Goal: Information Seeking & Learning: Learn about a topic

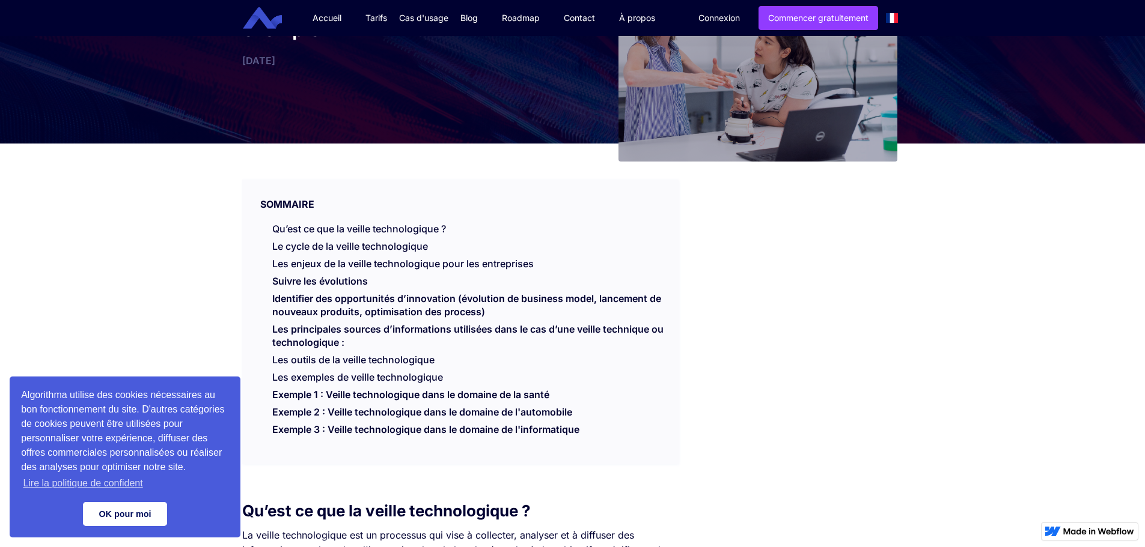
drag, startPoint x: 142, startPoint y: 518, endPoint x: 153, endPoint y: 510, distance: 13.7
click at [142, 518] on link "OK pour moi" at bounding box center [125, 514] width 84 height 24
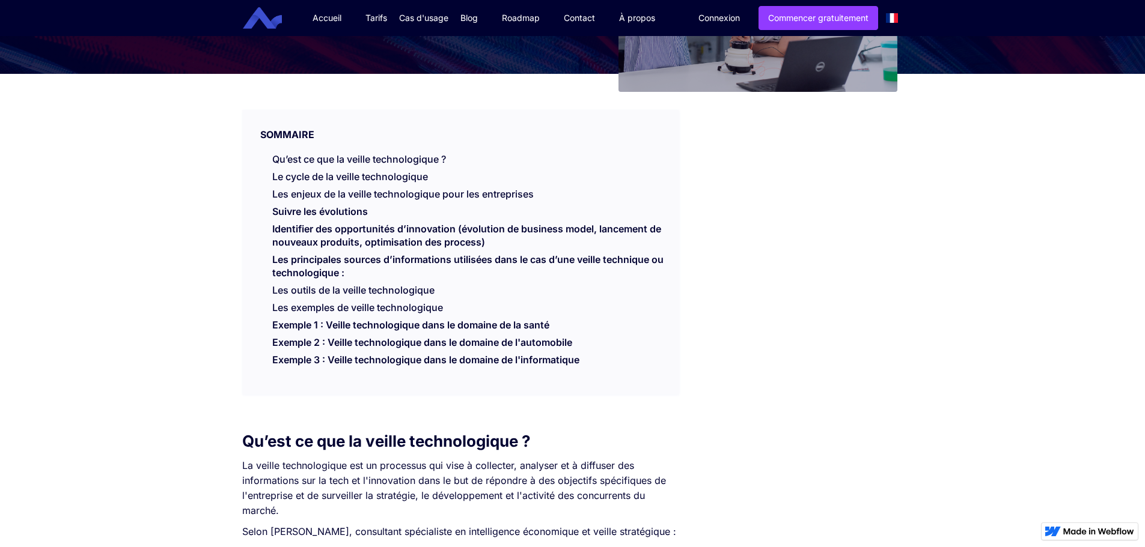
scroll to position [421, 0]
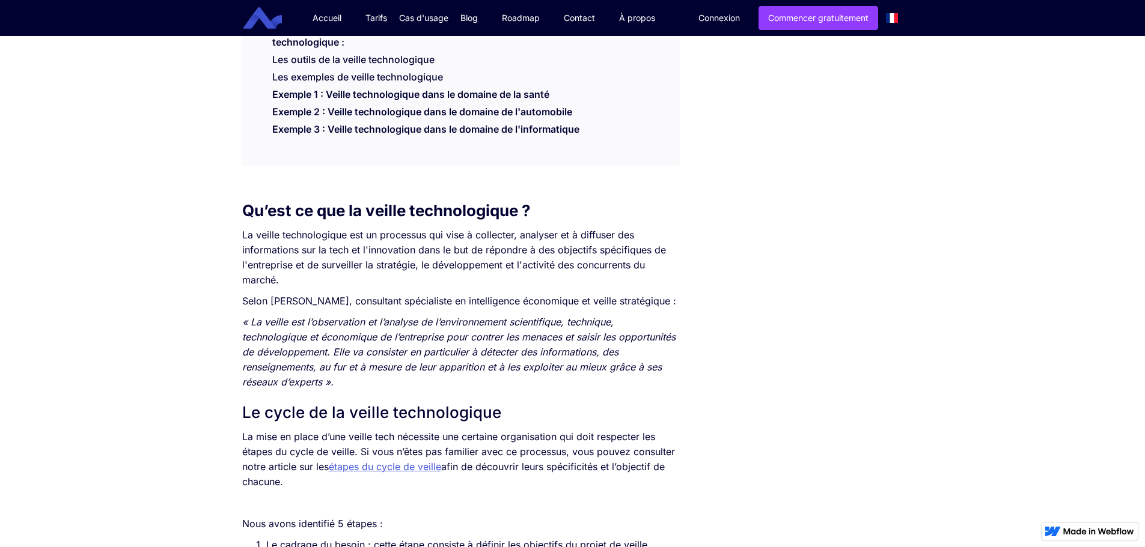
drag, startPoint x: 227, startPoint y: 233, endPoint x: 302, endPoint y: 281, distance: 88.9
click at [302, 281] on p "La veille technologique est un processus qui vise à collecter, analyser et à di…" at bounding box center [460, 258] width 437 height 60
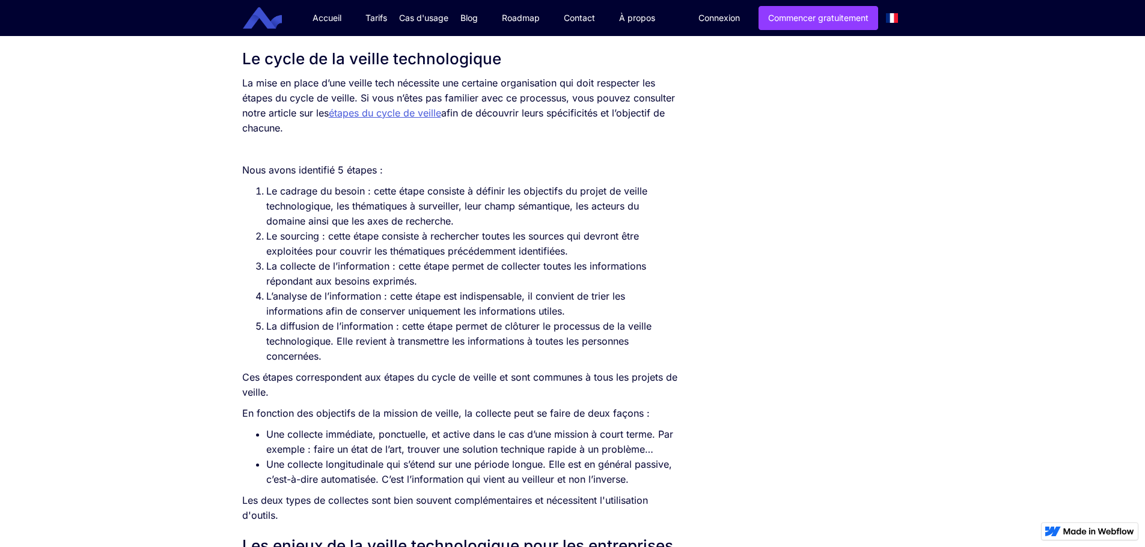
scroll to position [781, 0]
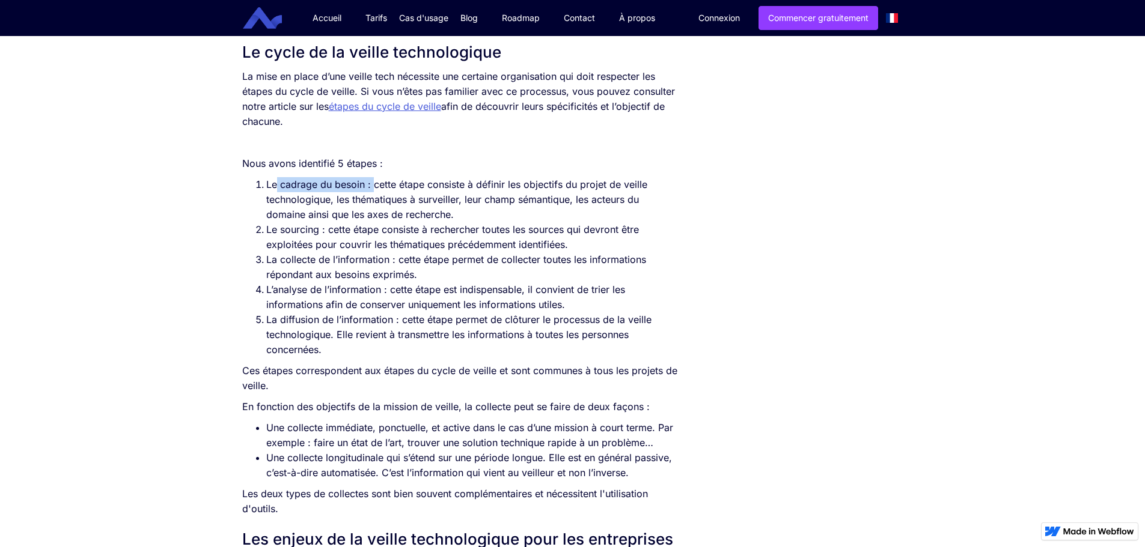
drag, startPoint x: 288, startPoint y: 204, endPoint x: 375, endPoint y: 201, distance: 87.2
click at [375, 201] on li "Le cadrage du besoin : cette étape consiste à définir les objectifs du projet d…" at bounding box center [472, 199] width 413 height 45
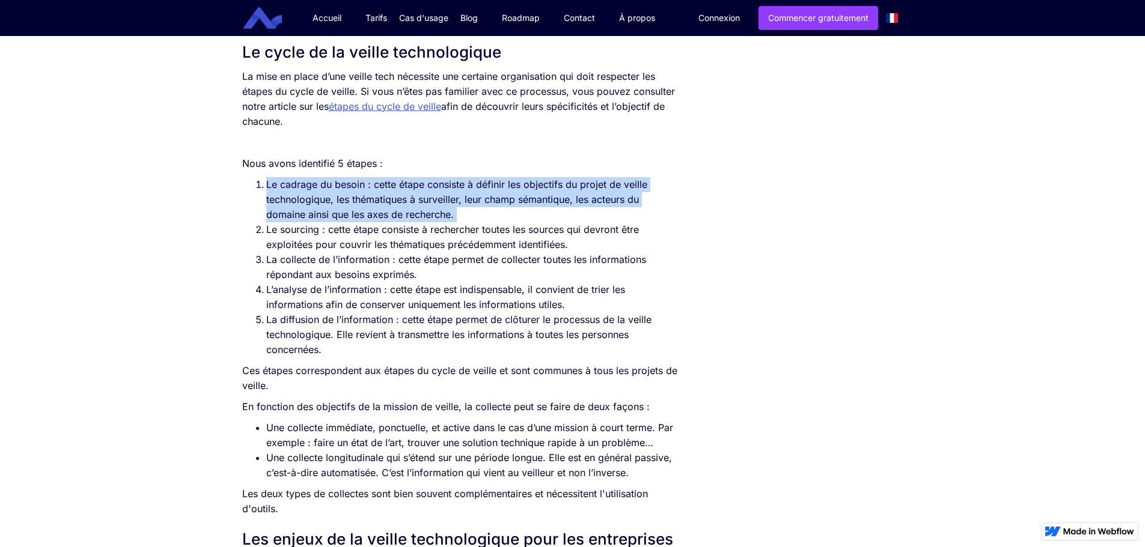
click at [375, 201] on li "Le cadrage du besoin : cette étape consiste à définir les objectifs du projet d…" at bounding box center [472, 199] width 413 height 45
drag, startPoint x: 442, startPoint y: 224, endPoint x: 239, endPoint y: 200, distance: 204.6
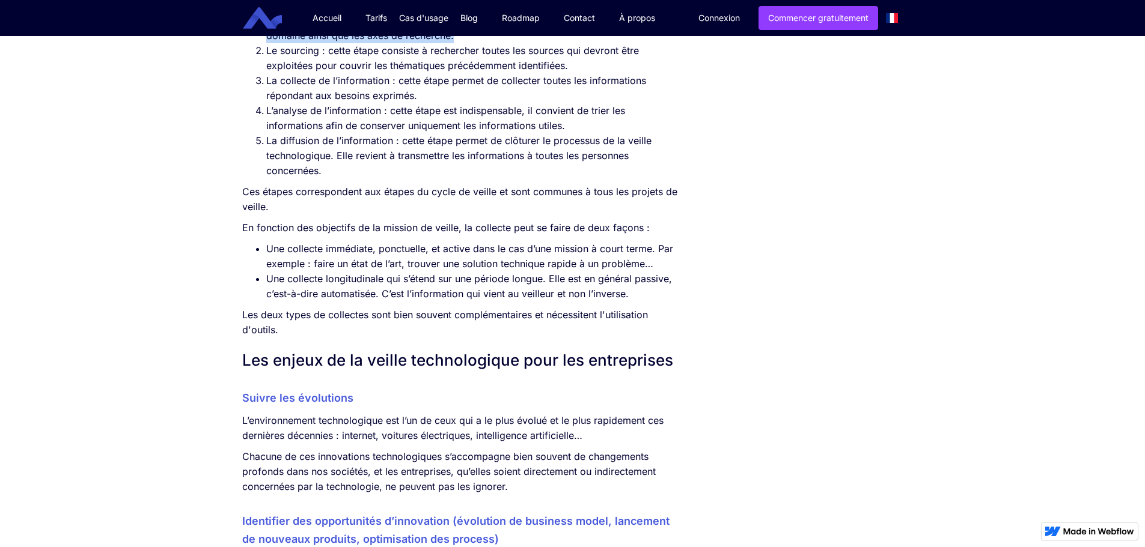
scroll to position [962, 0]
click at [305, 270] on li "Une collecte immédiate, ponctuelle, et active dans le cas d’une mission à court…" at bounding box center [472, 255] width 413 height 30
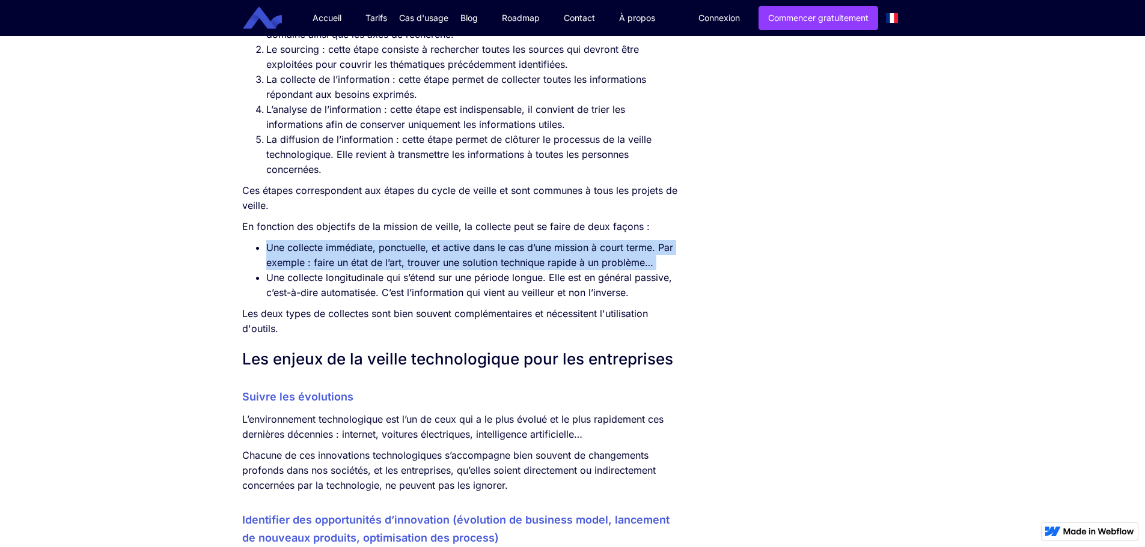
click at [305, 270] on li "Une collecte immédiate, ponctuelle, et active dans le cas d’une mission à court…" at bounding box center [472, 255] width 413 height 30
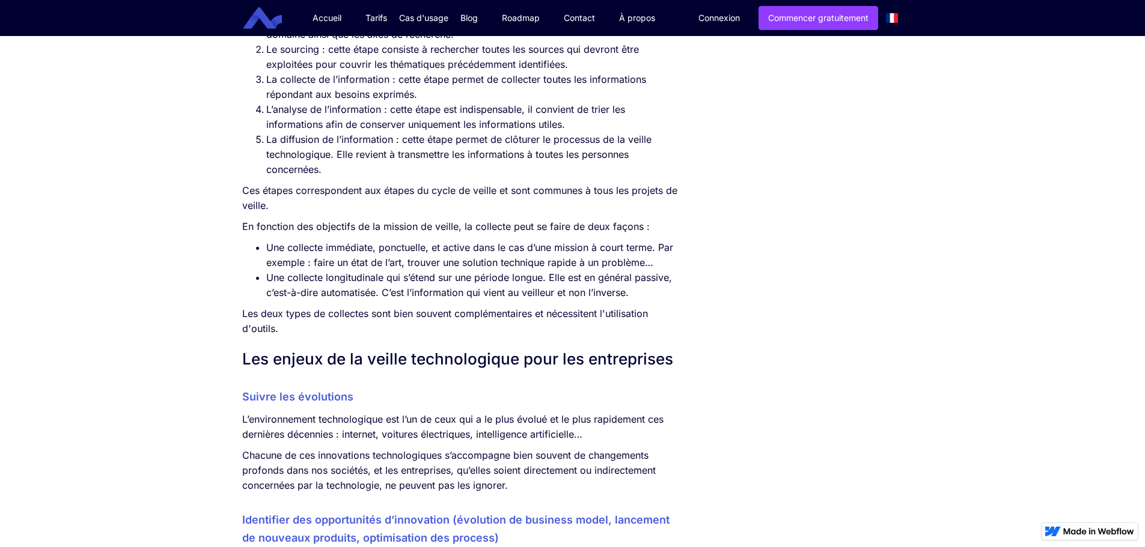
click at [290, 290] on li "Une collecte longitudinale qui s’étend sur une période longue. Elle est en géné…" at bounding box center [472, 285] width 413 height 30
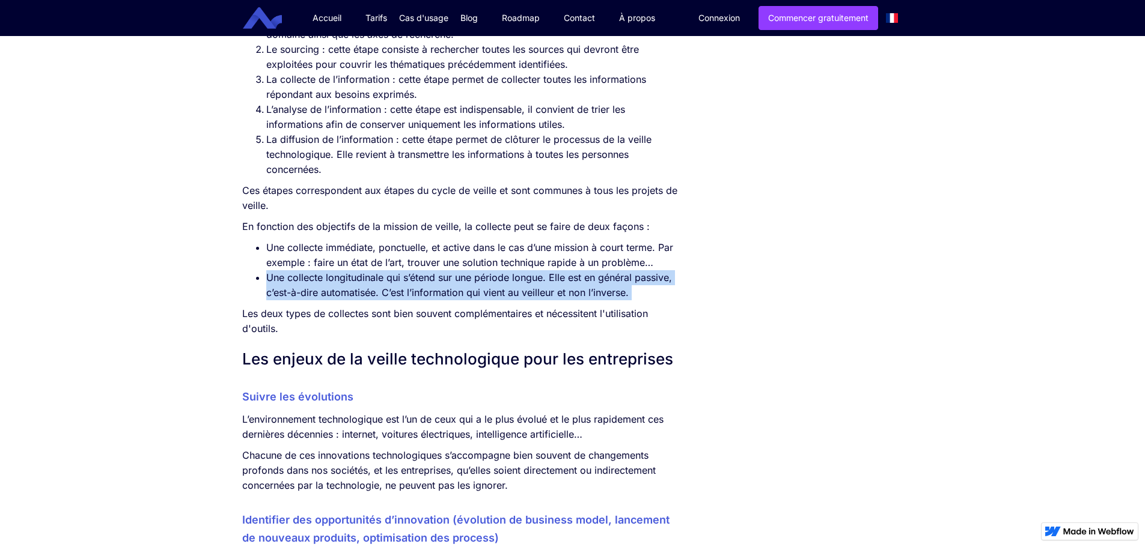
click at [290, 290] on li "Une collecte longitudinale qui s’étend sur une période longue. Elle est en géné…" at bounding box center [472, 285] width 413 height 30
drag, startPoint x: 268, startPoint y: 291, endPoint x: 678, endPoint y: 309, distance: 410.9
click at [678, 300] on li "Une collecte longitudinale qui s’étend sur une période longue. Elle est en géné…" at bounding box center [472, 285] width 413 height 30
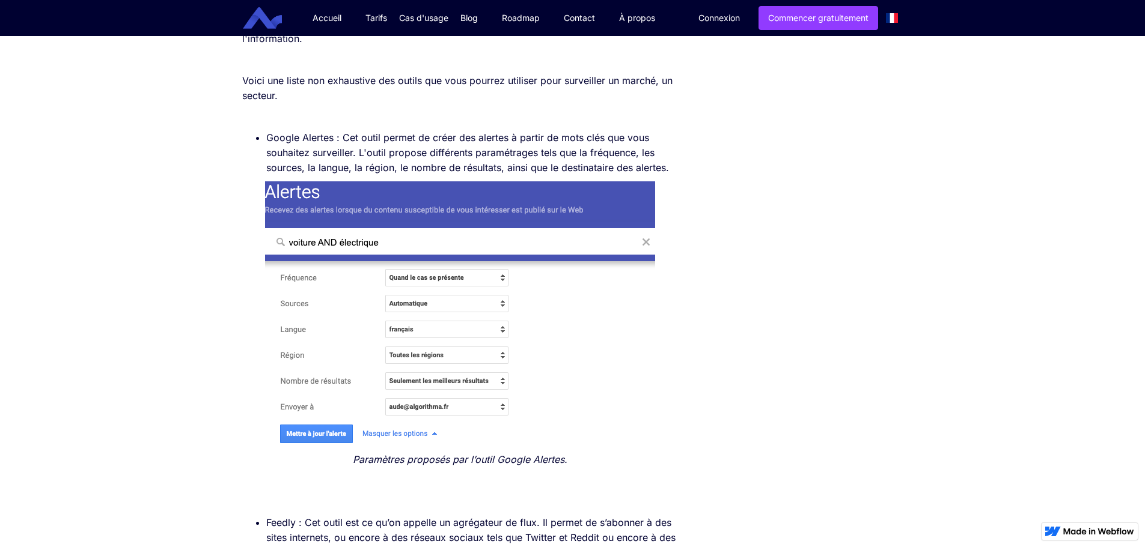
scroll to position [1743, 0]
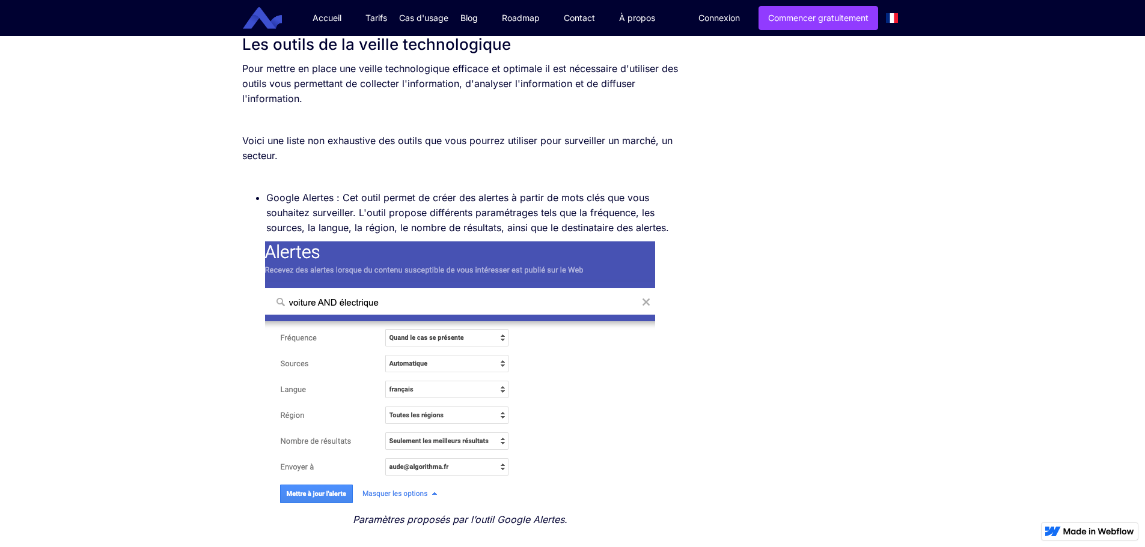
click at [401, 213] on li "Google Alertes : Cet outil permet de créer des alertes à partir de mots clés qu…" at bounding box center [472, 213] width 413 height 45
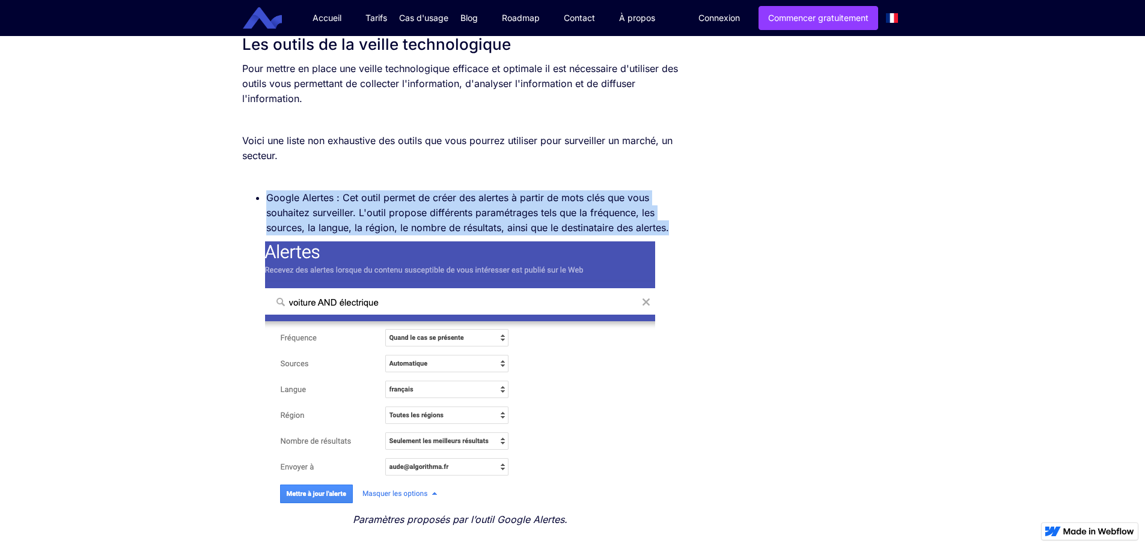
click at [401, 213] on li "Google Alertes : Cet outil permet de créer des alertes à partir de mots clés qu…" at bounding box center [472, 213] width 413 height 45
click at [624, 227] on li "Google Alertes : Cet outil permet de créer des alertes à partir de mots clés qu…" at bounding box center [472, 213] width 413 height 45
click at [816, 245] on div "SOMMAIRE Qu’est ce que la veille technologique ? Le cycle de la veille technolo…" at bounding box center [572, 334] width 673 height 3627
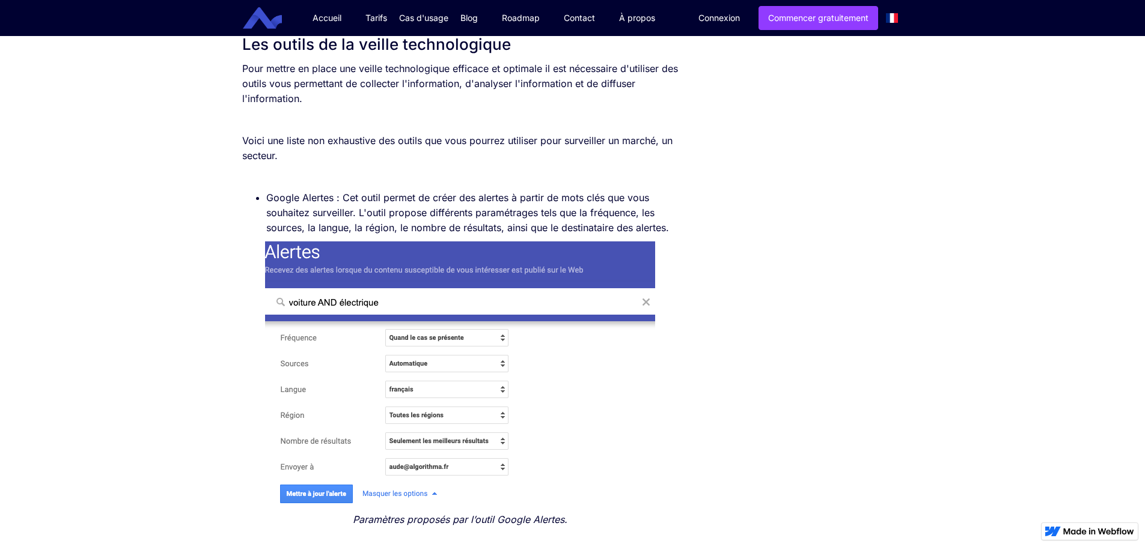
click at [589, 227] on li "Google Alertes : Cet outil permet de créer des alertes à partir de mots clés qu…" at bounding box center [472, 213] width 413 height 45
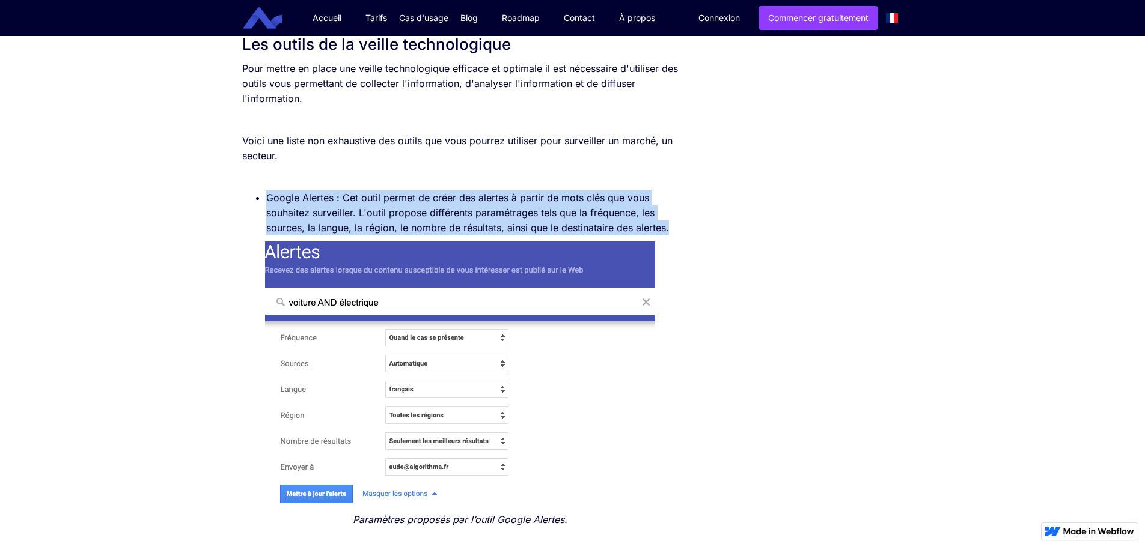
click at [589, 227] on li "Google Alertes : Cet outil permet de créer des alertes à partir de mots clés qu…" at bounding box center [472, 213] width 413 height 45
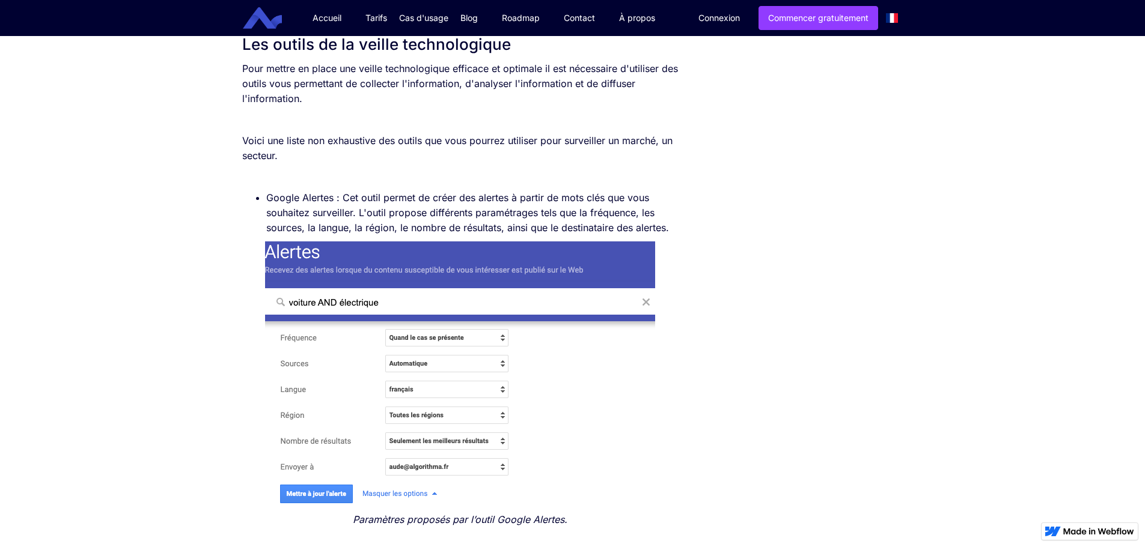
click at [752, 251] on div "SOMMAIRE Qu’est ce que la veille technologique ? Le cycle de la veille technolo…" at bounding box center [572, 334] width 673 height 3627
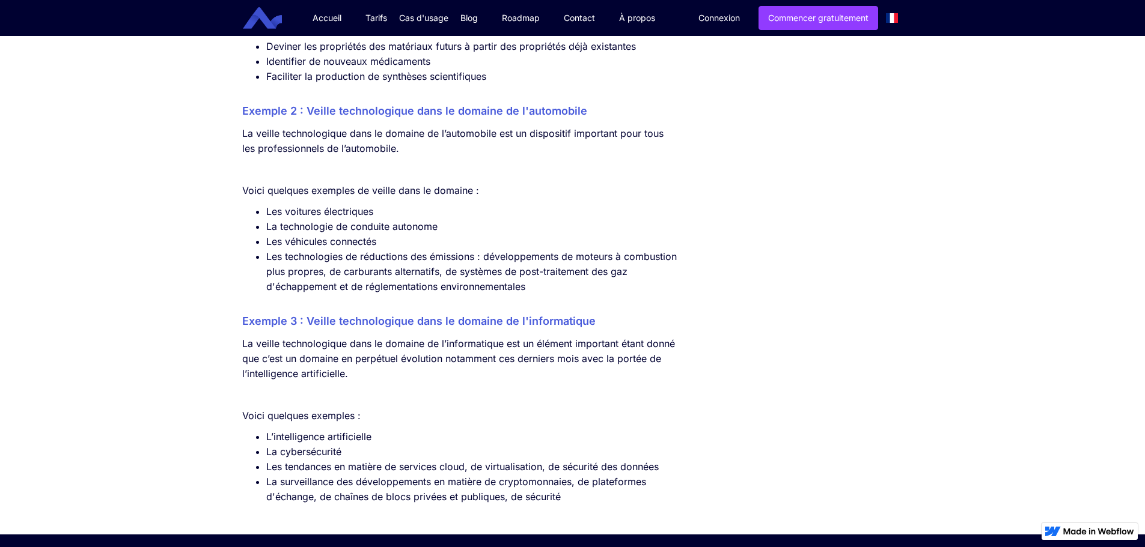
scroll to position [3556, 0]
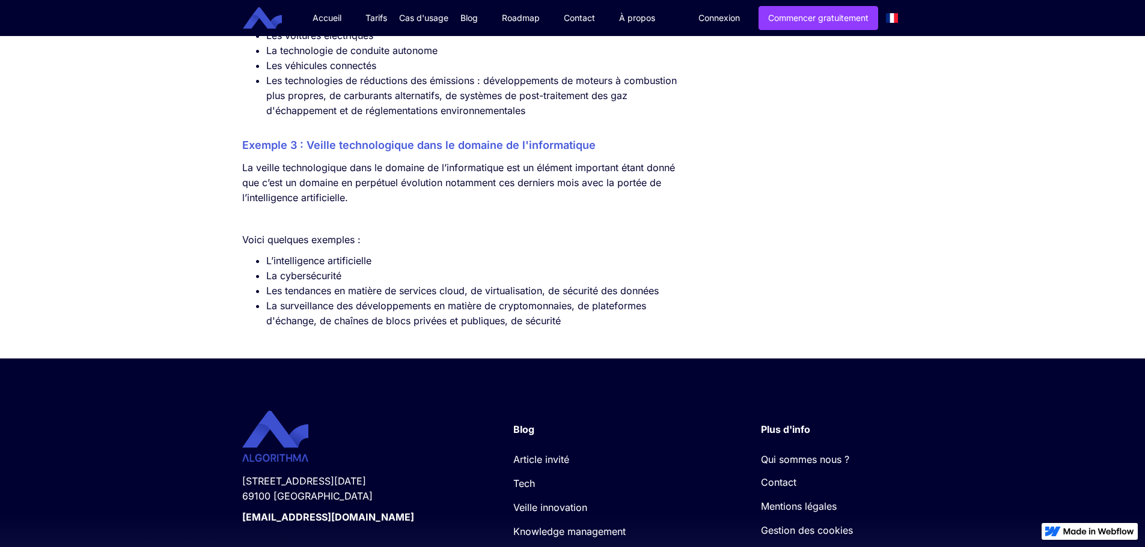
click at [312, 284] on li "La cybersécurité" at bounding box center [472, 276] width 413 height 15
click at [368, 299] on li "Les tendances en matière de services cloud, de virtualisation, de sécurité des …" at bounding box center [472, 291] width 413 height 15
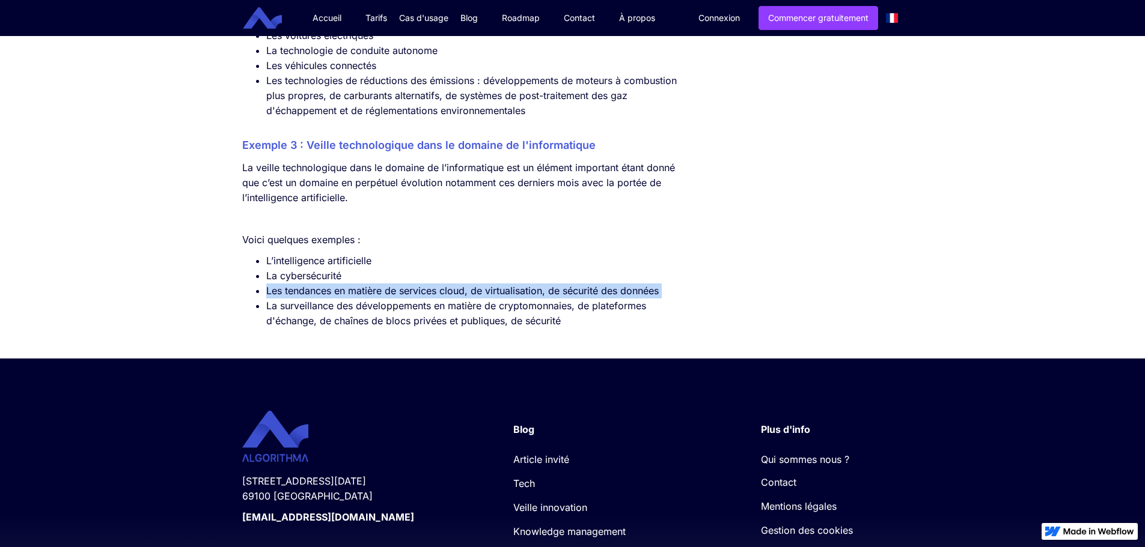
click at [368, 299] on li "Les tendances en matière de services cloud, de virtualisation, de sécurité des …" at bounding box center [472, 291] width 413 height 15
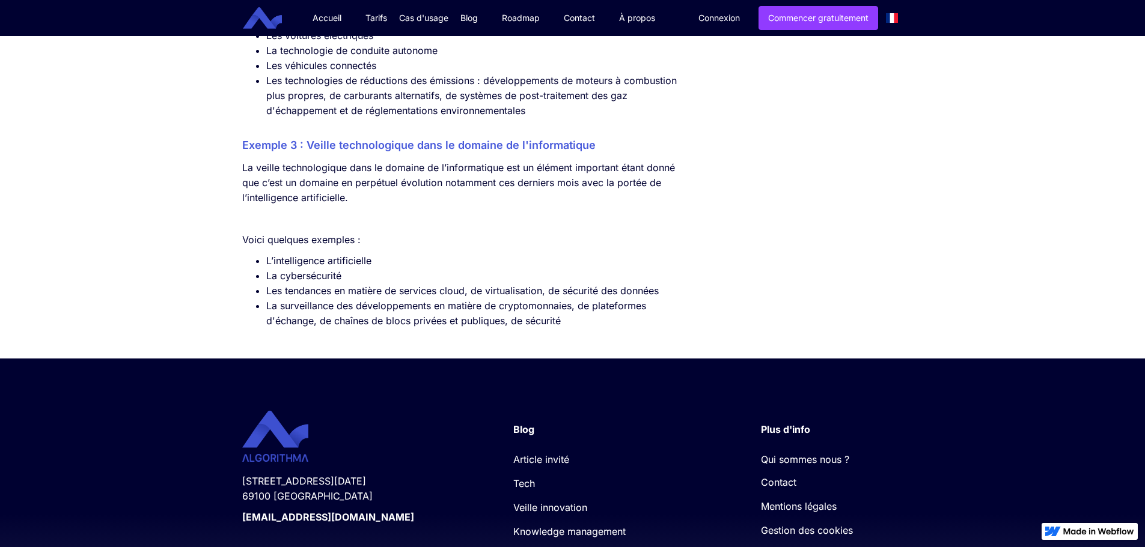
click at [410, 320] on li "La surveillance des développements en matière de cryptomonnaies, de plateformes…" at bounding box center [472, 314] width 413 height 30
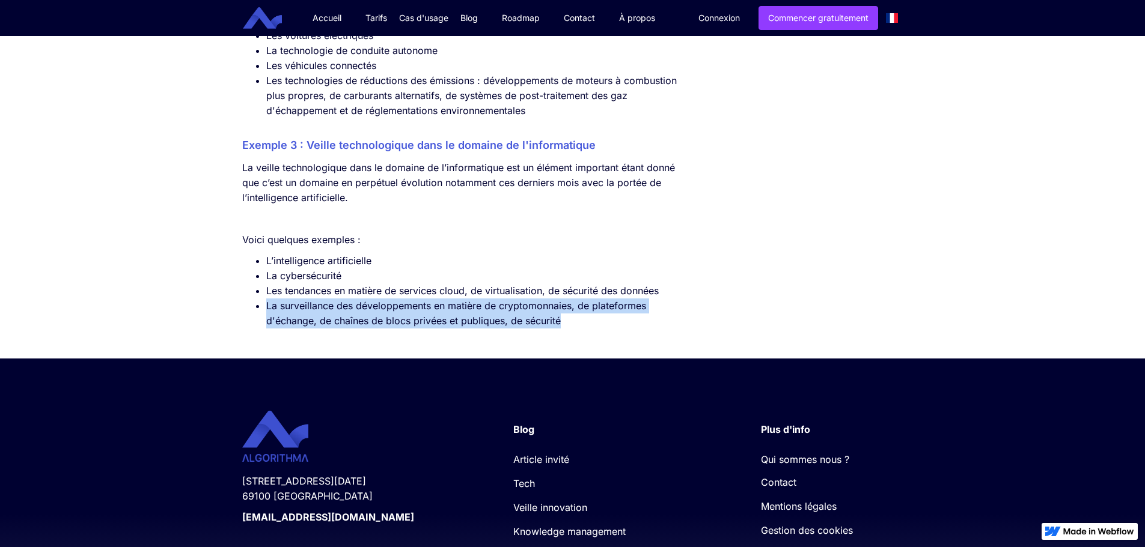
click at [410, 320] on li "La surveillance des développements en matière de cryptomonnaies, de plateformes…" at bounding box center [472, 314] width 413 height 30
click at [579, 329] on li "La surveillance des développements en matière de cryptomonnaies, de plateformes…" at bounding box center [472, 314] width 413 height 30
drag, startPoint x: 582, startPoint y: 339, endPoint x: 294, endPoint y: 300, distance: 290.5
click at [266, 320] on li "La surveillance des développements en matière de cryptomonnaies, de plateformes…" at bounding box center [472, 314] width 413 height 30
click at [296, 299] on li "Les tendances en matière de services cloud, de virtualisation, de sécurité des …" at bounding box center [472, 291] width 413 height 15
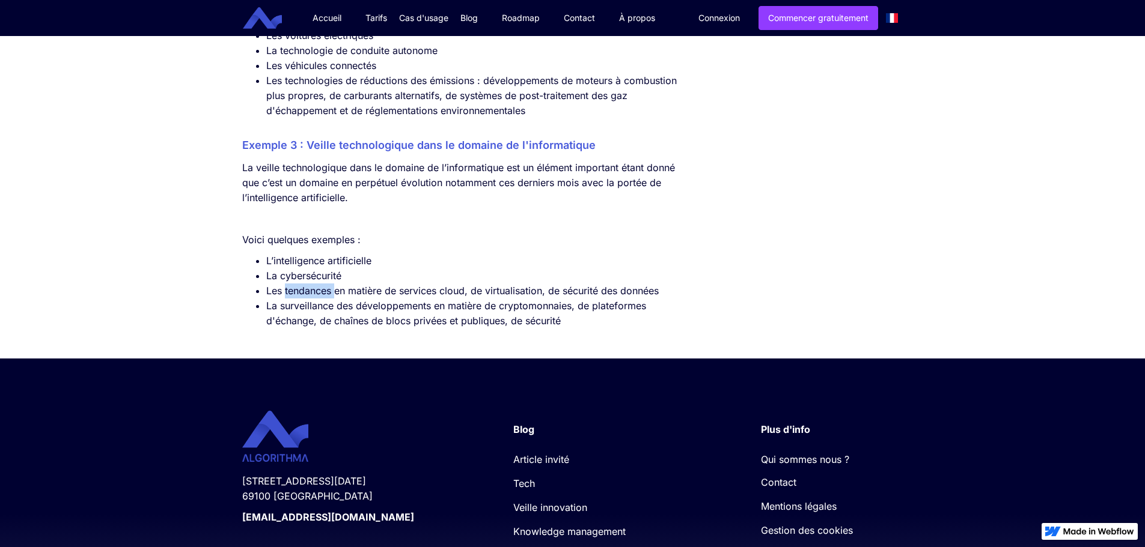
click at [296, 299] on li "Les tendances en matière de services cloud, de virtualisation, de sécurité des …" at bounding box center [472, 291] width 413 height 15
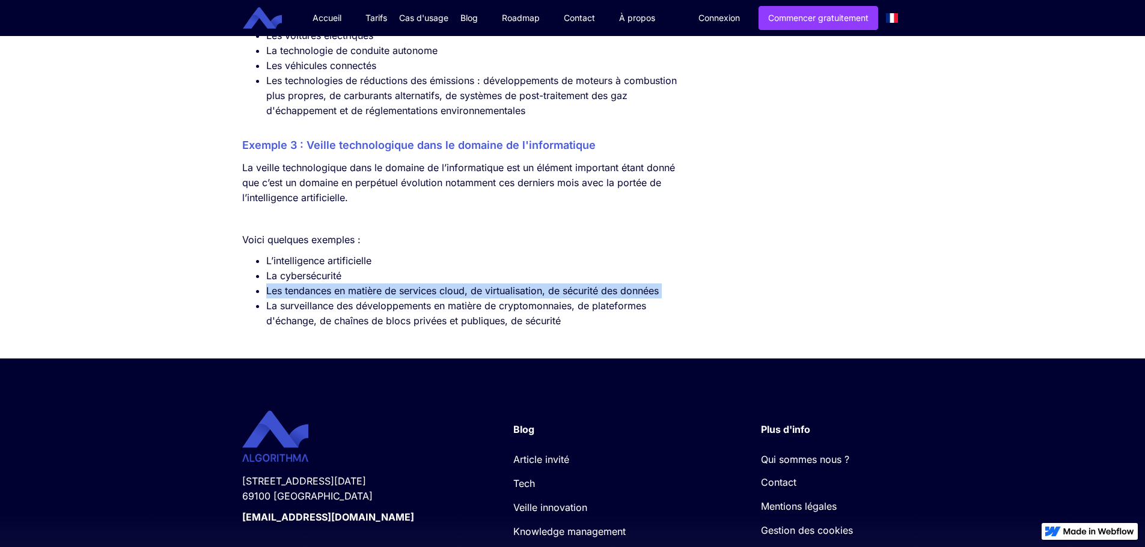
click at [296, 299] on li "Les tendances en matière de services cloud, de virtualisation, de sécurité des …" at bounding box center [472, 291] width 413 height 15
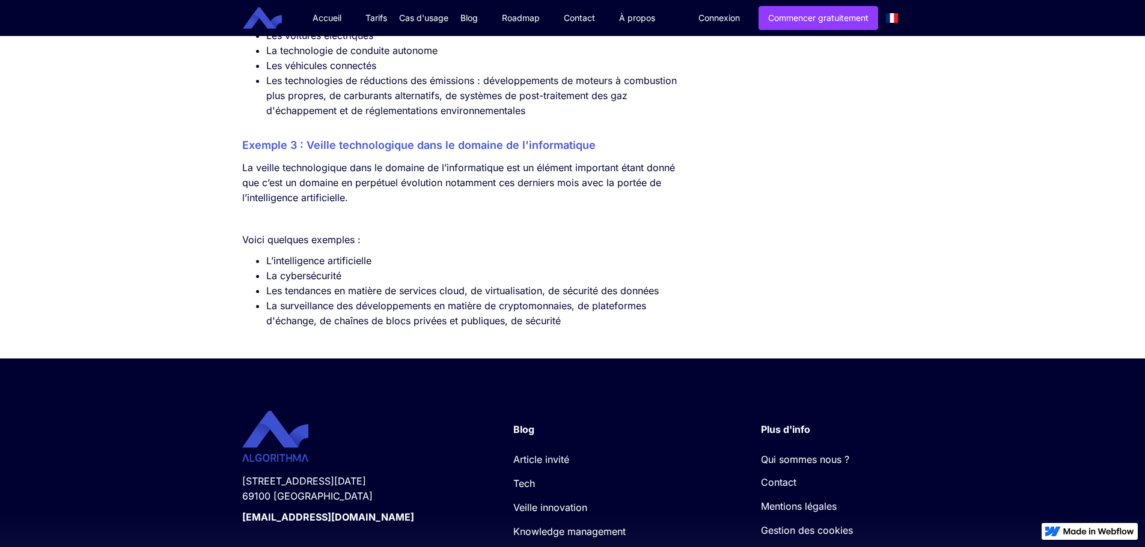
click at [296, 269] on li "L’intelligence artificielle" at bounding box center [472, 261] width 413 height 15
click at [297, 284] on li "La cybersécurité" at bounding box center [472, 276] width 413 height 15
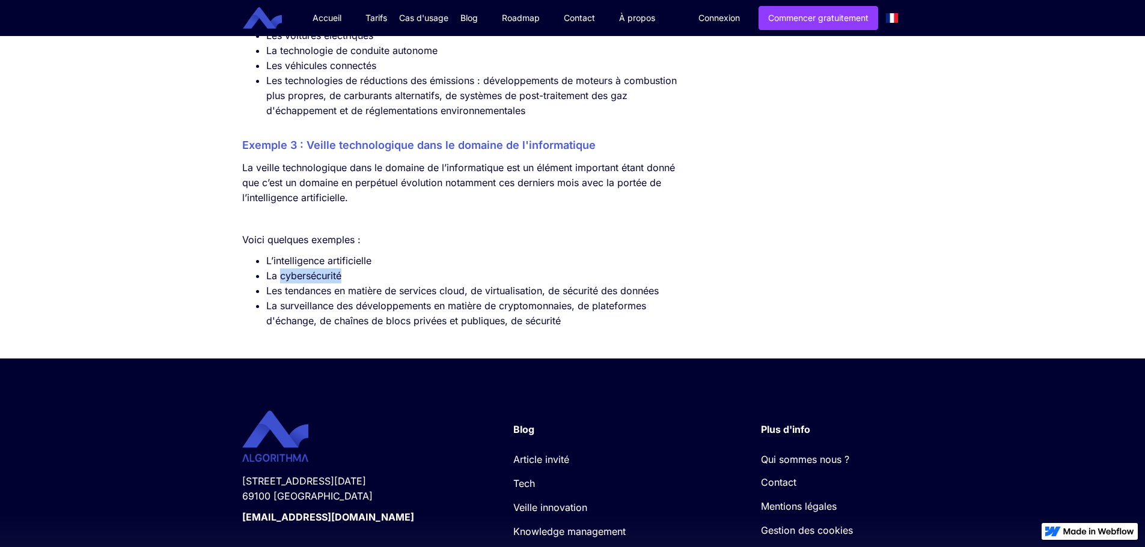
click at [299, 284] on li "La cybersécurité" at bounding box center [472, 276] width 413 height 15
click at [273, 284] on li "La cybersécurité" at bounding box center [472, 276] width 413 height 15
drag, startPoint x: 264, startPoint y: 287, endPoint x: 361, endPoint y: 297, distance: 97.2
click at [361, 297] on ul "L’intelligence artificielle La cybersécurité Les tendances en matière de servic…" at bounding box center [460, 291] width 437 height 75
click at [361, 284] on li "La cybersécurité" at bounding box center [472, 276] width 413 height 15
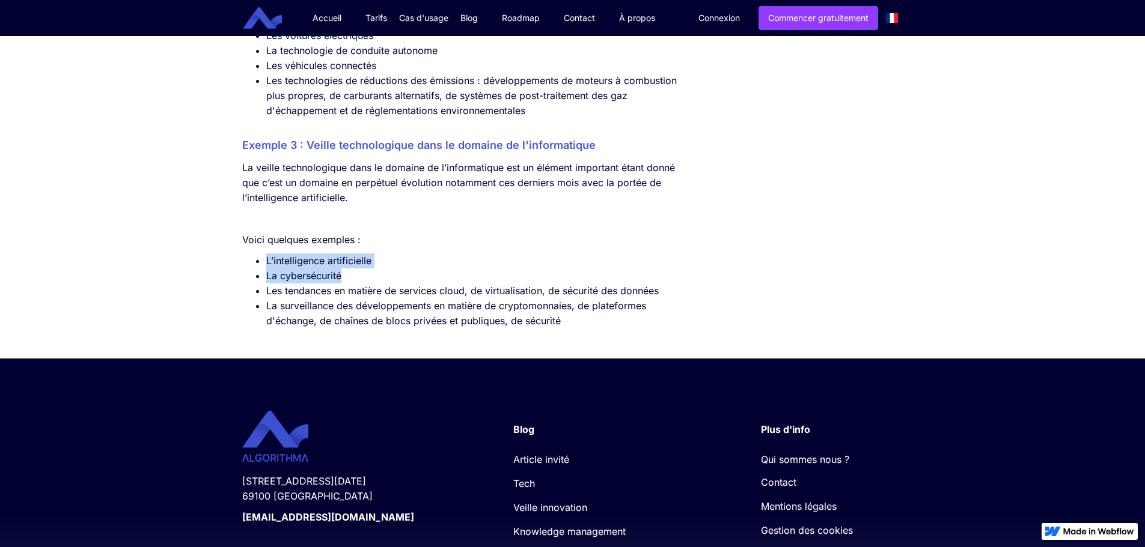
drag, startPoint x: 268, startPoint y: 277, endPoint x: 416, endPoint y: 285, distance: 148.7
click at [416, 285] on ul "L’intelligence artificielle La cybersécurité Les tendances en matière de servic…" at bounding box center [460, 291] width 437 height 75
click at [416, 284] on li "La cybersécurité" at bounding box center [472, 276] width 413 height 15
drag, startPoint x: 267, startPoint y: 290, endPoint x: 374, endPoint y: 294, distance: 106.5
click at [374, 284] on li "La cybersécurité" at bounding box center [472, 276] width 413 height 15
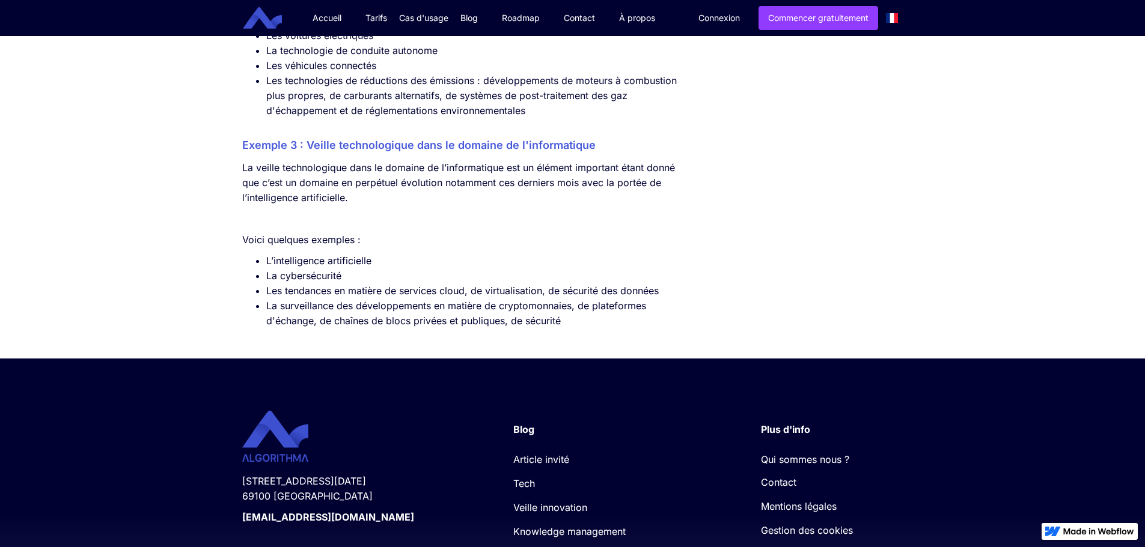
click at [267, 299] on li "Les tendances en matière de services cloud, de virtualisation, de sécurité des …" at bounding box center [472, 291] width 413 height 15
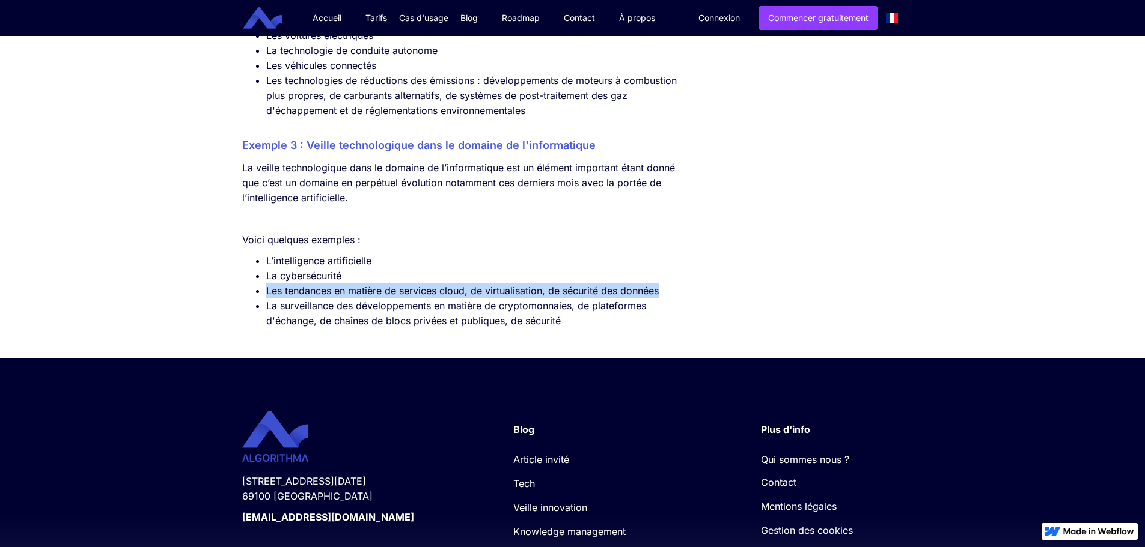
drag, startPoint x: 267, startPoint y: 306, endPoint x: 691, endPoint y: 308, distance: 423.7
click at [316, 299] on li "Les tendances en matière de services cloud, de virtualisation, de sécurité des …" at bounding box center [472, 291] width 413 height 15
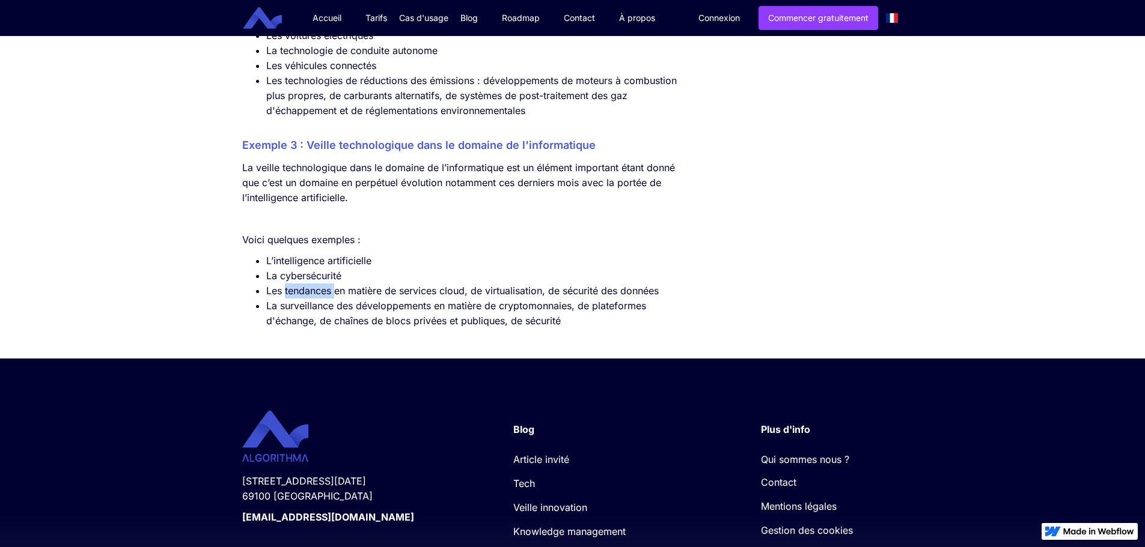
click at [316, 299] on li "Les tendances en matière de services cloud, de virtualisation, de sécurité des …" at bounding box center [472, 291] width 413 height 15
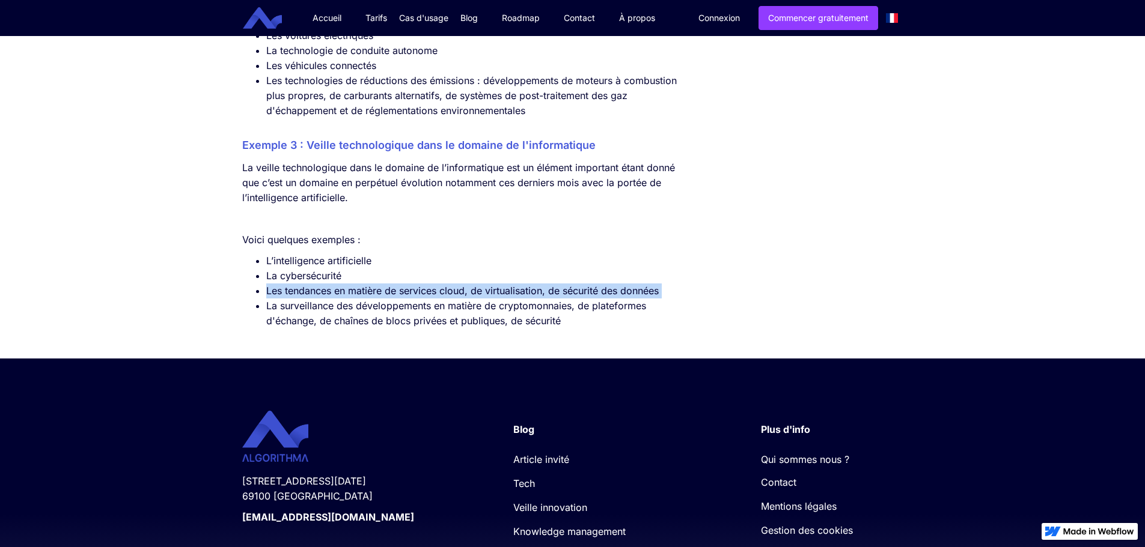
click at [316, 299] on li "Les tendances en matière de services cloud, de virtualisation, de sécurité des …" at bounding box center [472, 291] width 413 height 15
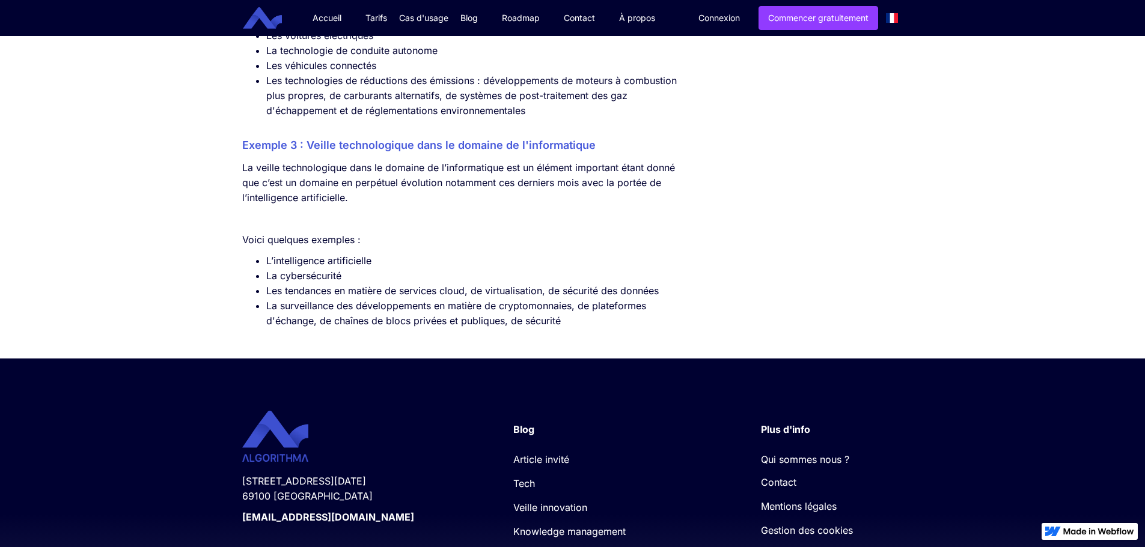
click at [350, 329] on li "La surveillance des développements en matière de cryptomonnaies, de plateformes…" at bounding box center [472, 314] width 413 height 30
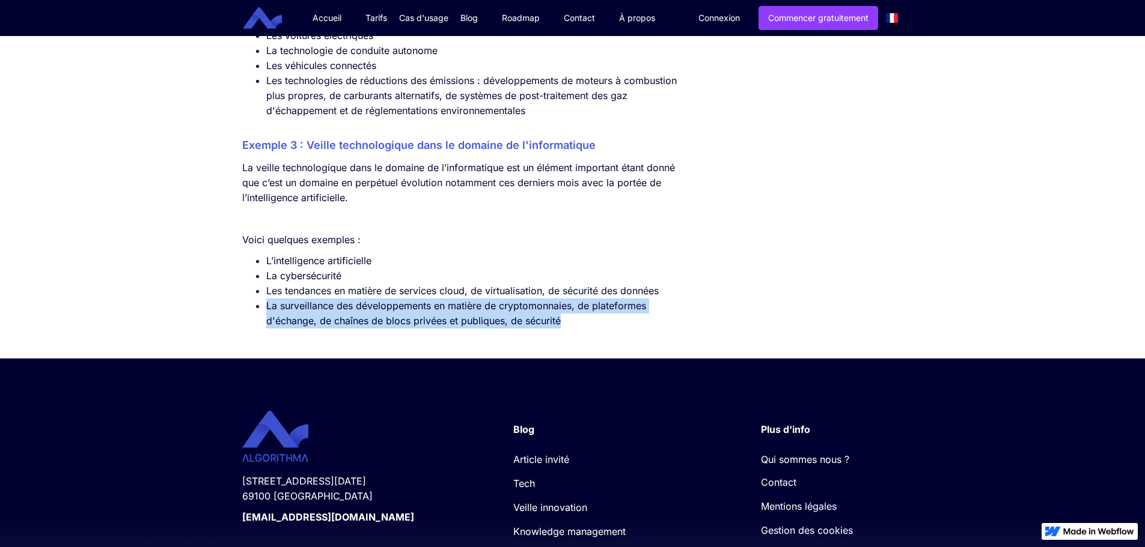
drag, startPoint x: 265, startPoint y: 320, endPoint x: 675, endPoint y: 347, distance: 410.7
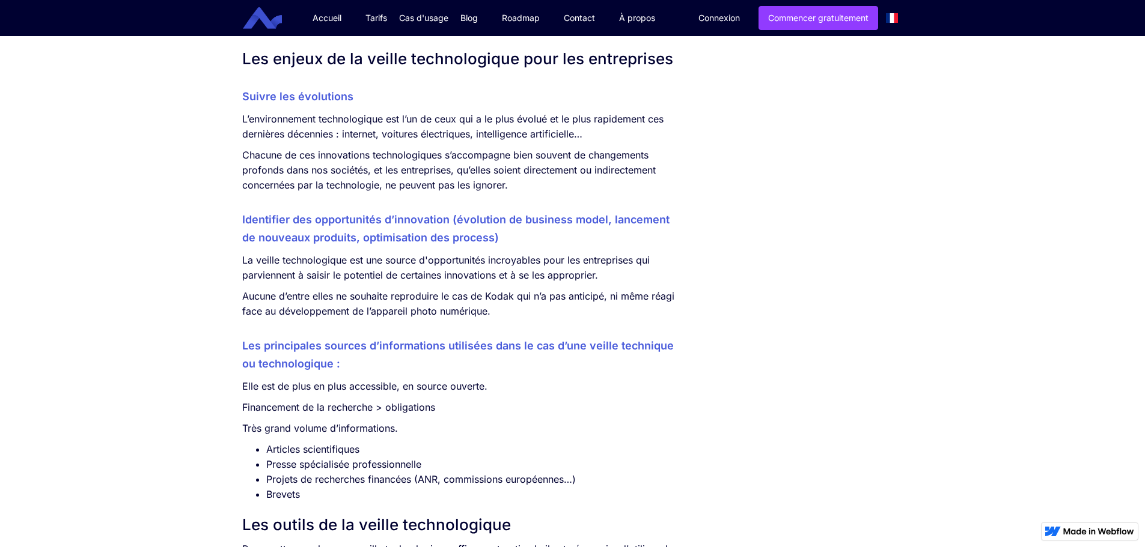
scroll to position [1202, 0]
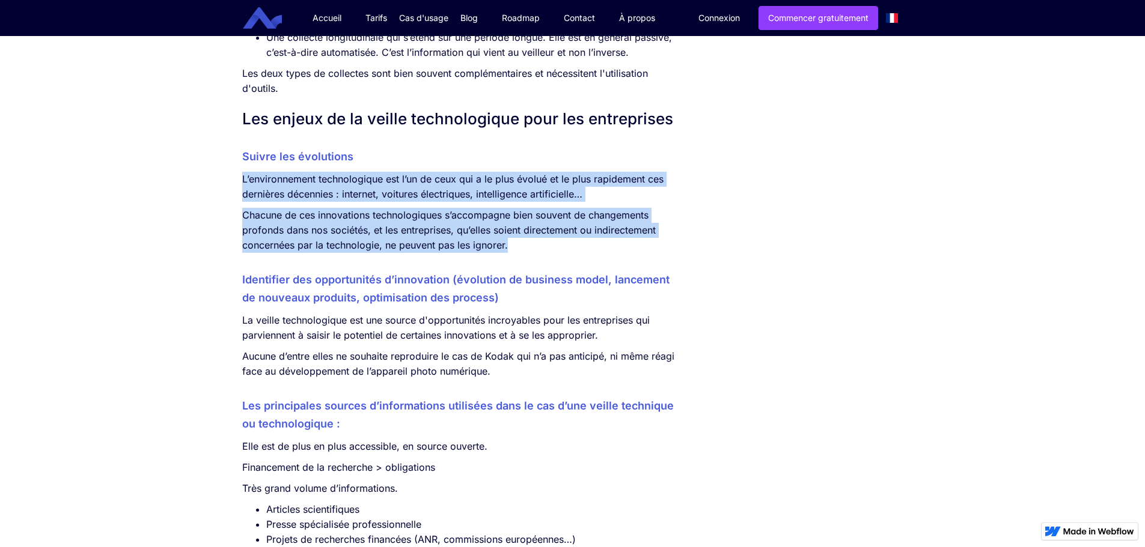
drag, startPoint x: 493, startPoint y: 260, endPoint x: 230, endPoint y: 184, distance: 274.3
copy div "L’environnement technologique est l’un de ceux qui a le plus évolué et le plus …"
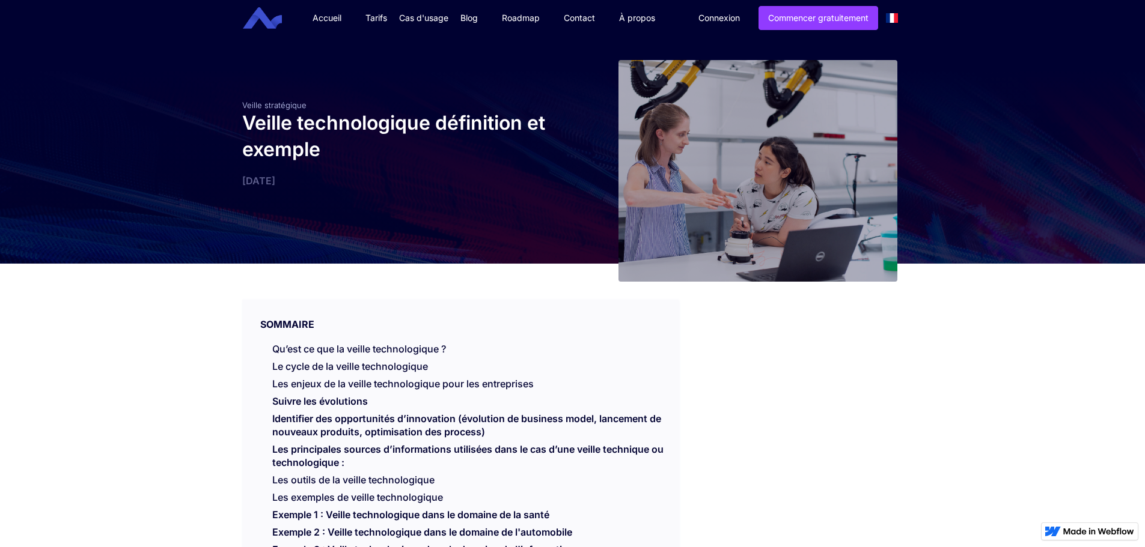
scroll to position [10, 0]
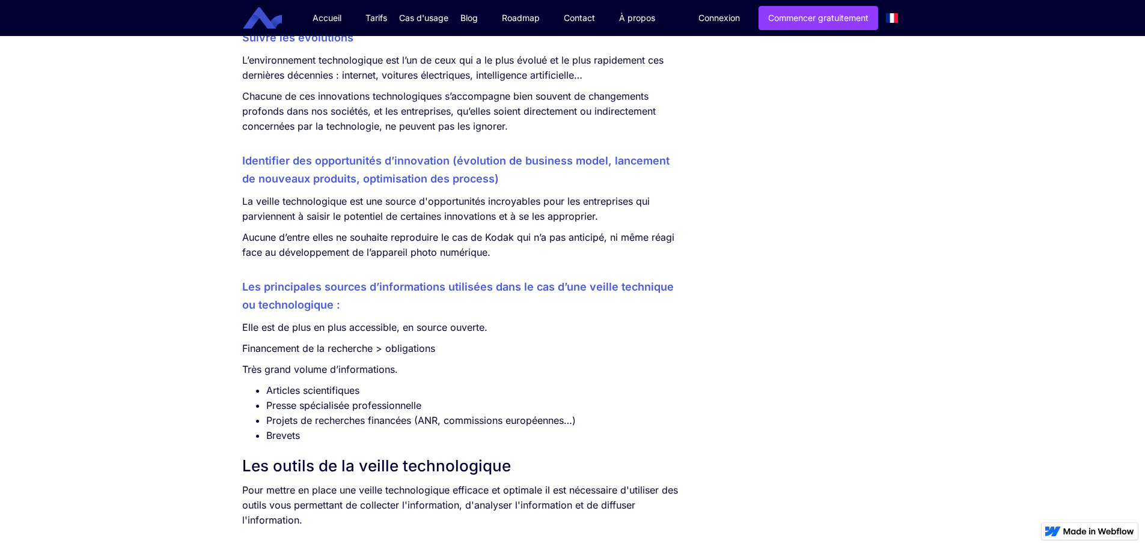
scroll to position [1322, 0]
click at [367, 355] on p "Financement de la recherche > obligations" at bounding box center [460, 347] width 437 height 15
click at [484, 376] on p "Très grand volume d’informations." at bounding box center [460, 368] width 437 height 15
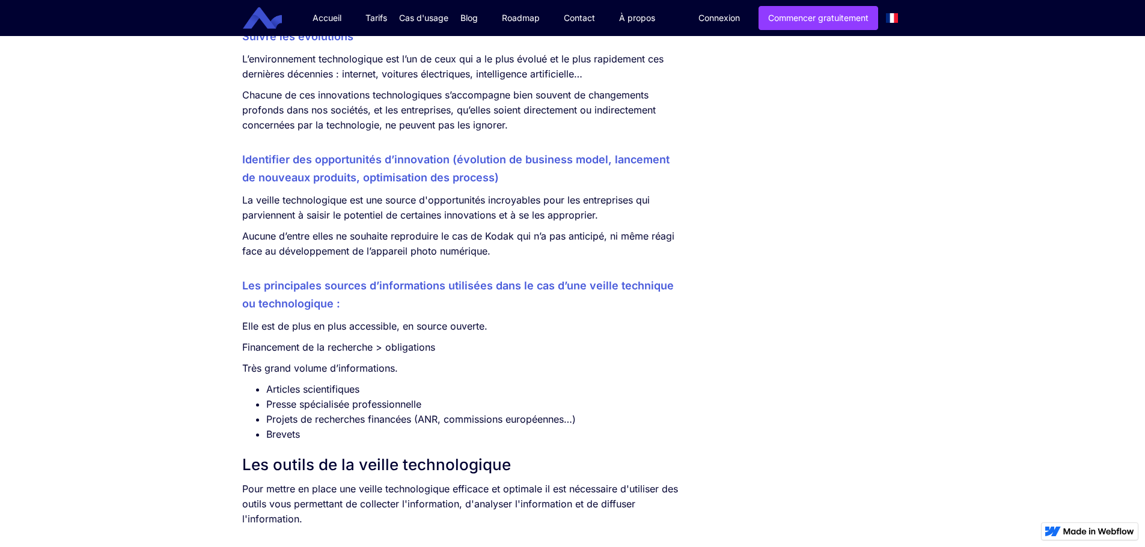
click at [342, 376] on p "Très grand volume d’informations." at bounding box center [460, 368] width 437 height 15
click at [334, 397] on li "Articles scientifiques" at bounding box center [472, 389] width 413 height 15
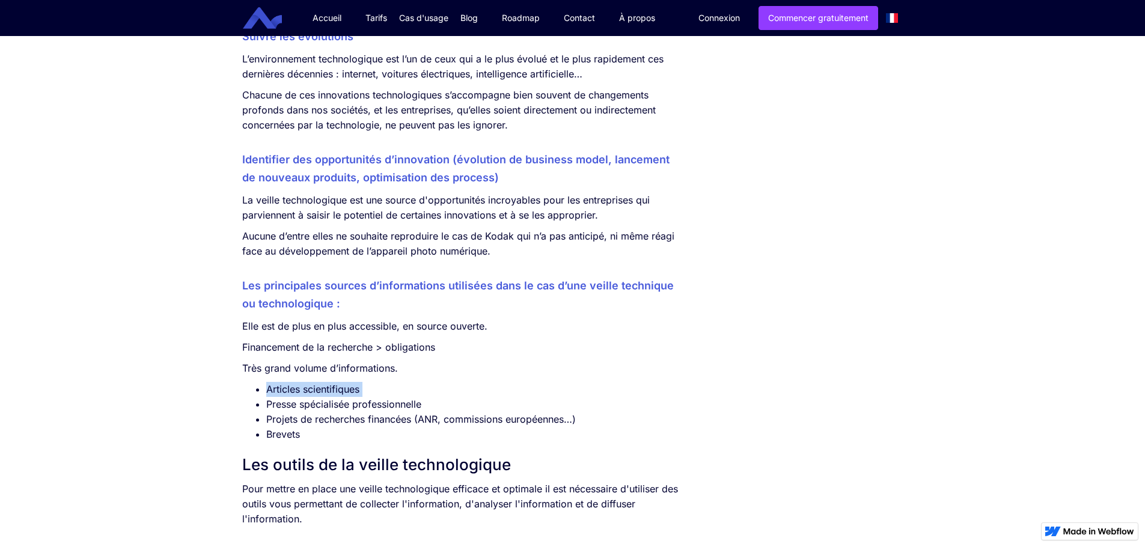
click at [334, 397] on li "Articles scientifiques" at bounding box center [472, 389] width 413 height 15
click at [343, 412] on li "Presse spécialisée professionnelle" at bounding box center [472, 404] width 413 height 15
click at [336, 427] on li "Projets de recherches financées (ANR, commissions européennes…)" at bounding box center [472, 419] width 413 height 15
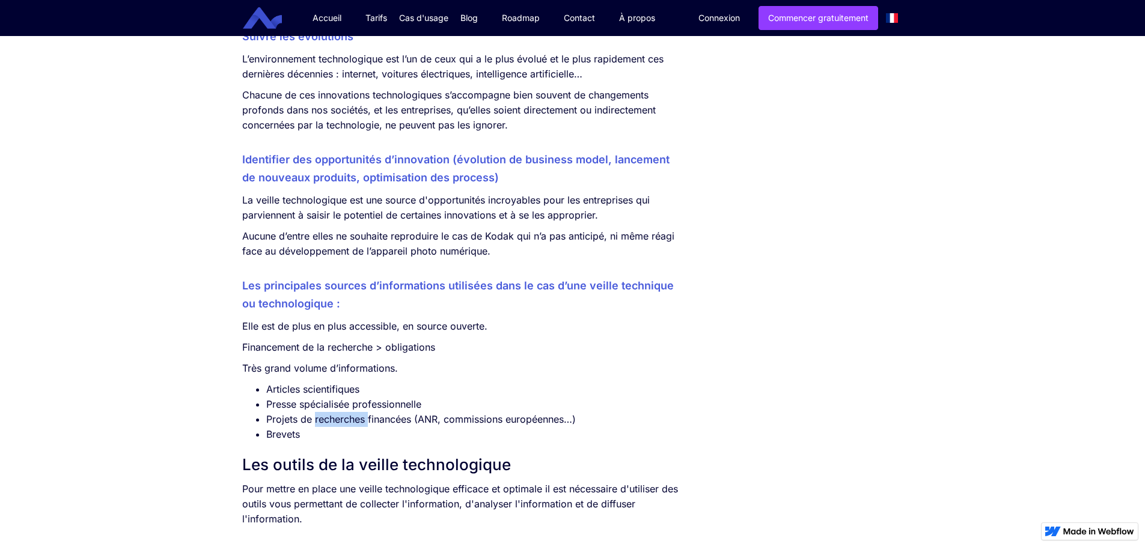
click at [336, 427] on li "Projets de recherches financées (ANR, commissions européennes…)" at bounding box center [472, 419] width 413 height 15
click at [371, 303] on h3 "Les principales sources d’informations utilisées dans le cas d’une veille techn…" at bounding box center [460, 295] width 437 height 36
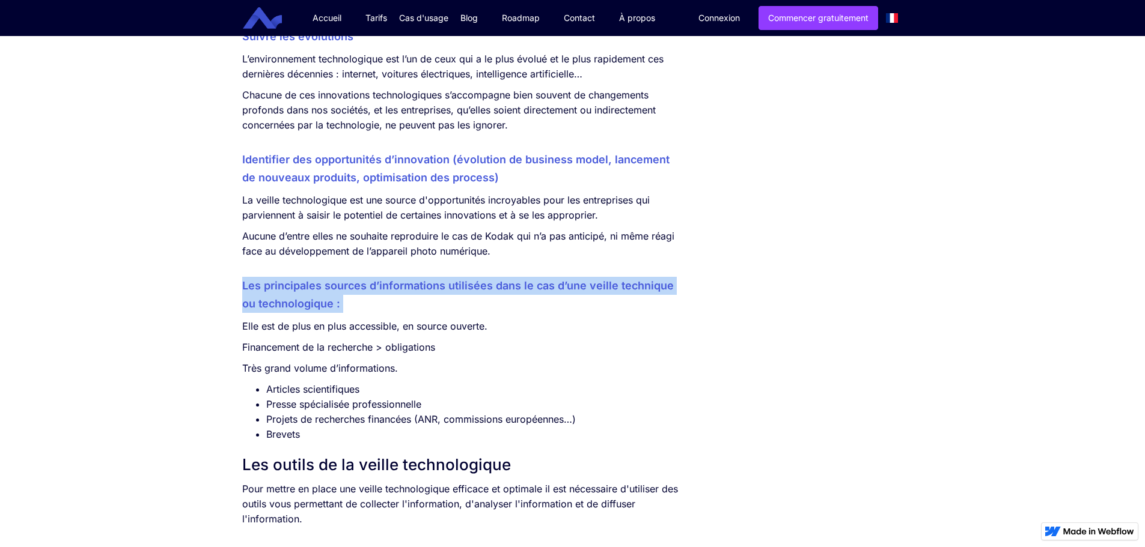
click at [371, 303] on h3 "Les principales sources d’informations utilisées dans le cas d’une veille techn…" at bounding box center [460, 295] width 437 height 36
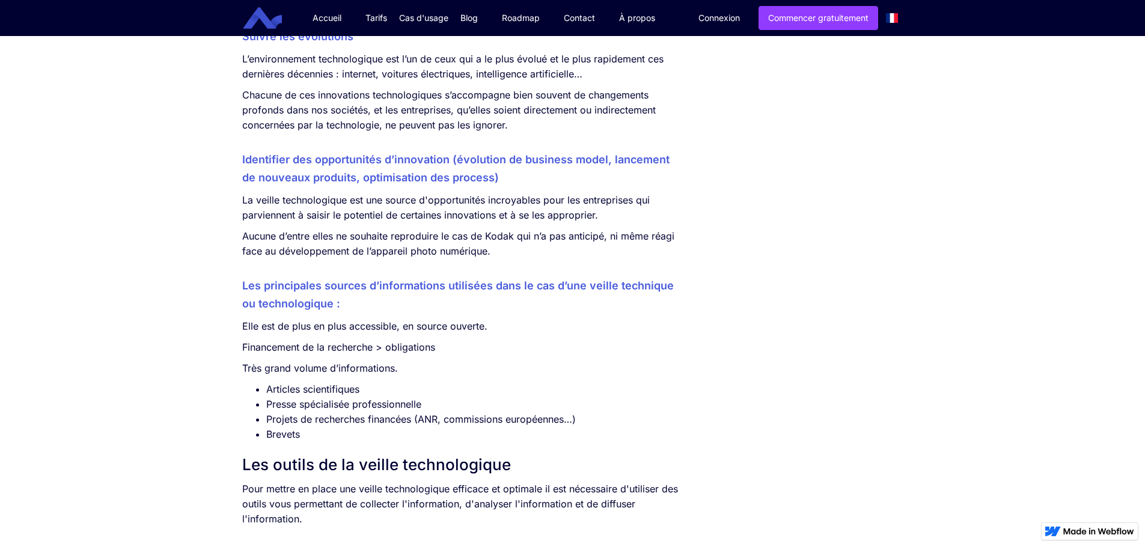
click at [492, 334] on p "Elle est de plus en plus accessible, en source ouverte." at bounding box center [460, 326] width 437 height 15
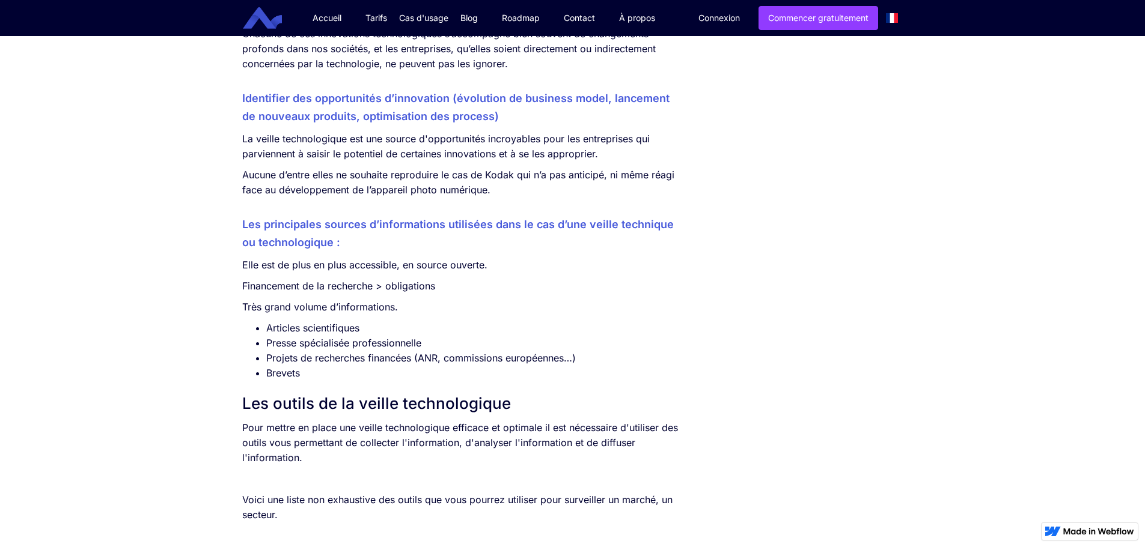
scroll to position [1442, 0]
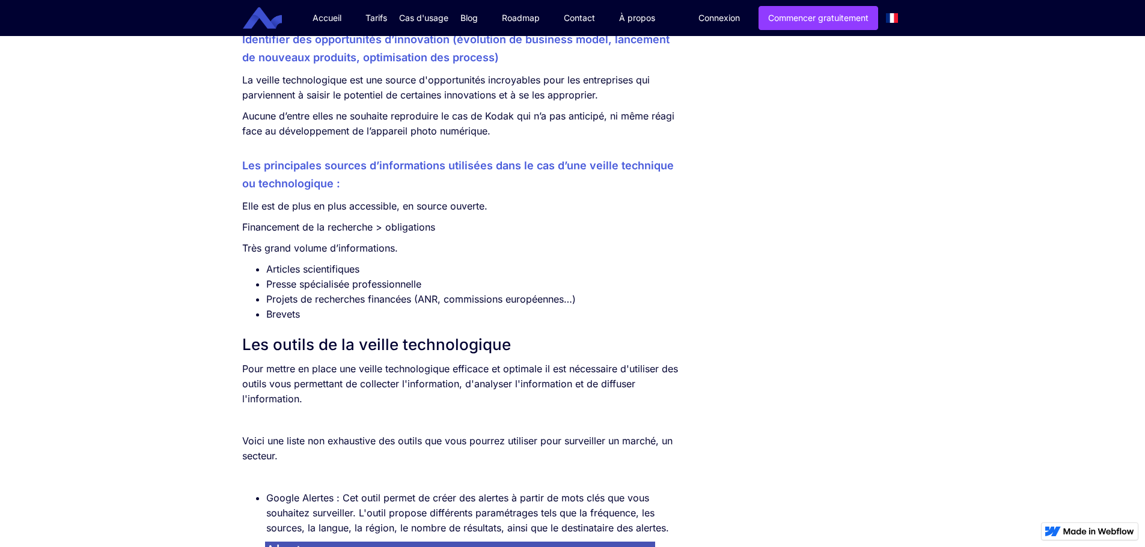
click at [349, 178] on h3 "Les principales sources d’informations utilisées dans le cas d’une veille techn…" at bounding box center [460, 175] width 437 height 36
click at [424, 307] on li "Projets de recherches financées (ANR, commissions européennes…)" at bounding box center [472, 299] width 413 height 15
click at [425, 307] on li "Projets de recherches financées (ANR, commissions européennes…)" at bounding box center [472, 299] width 413 height 15
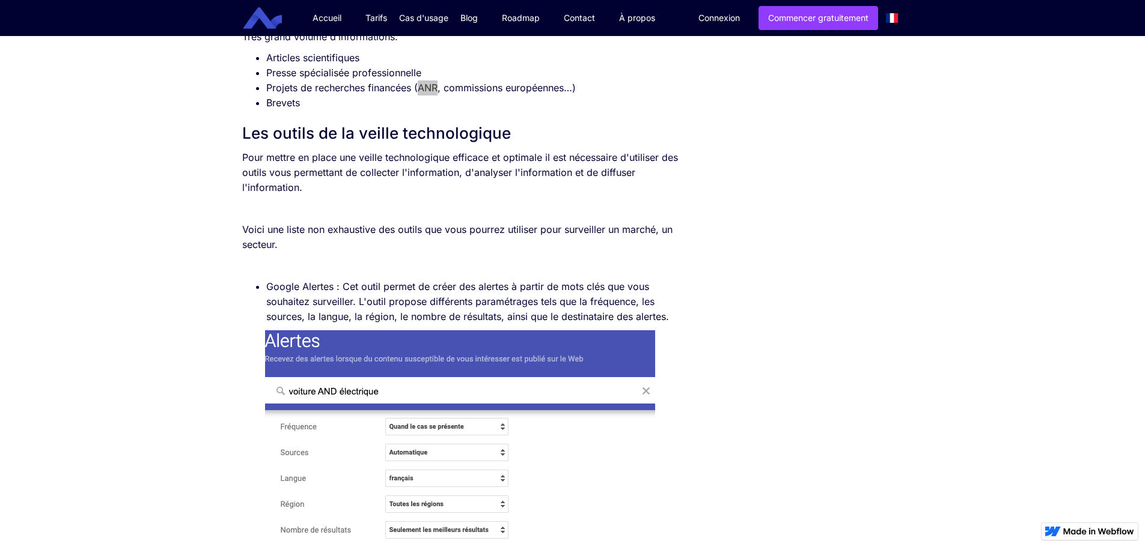
scroll to position [1683, 0]
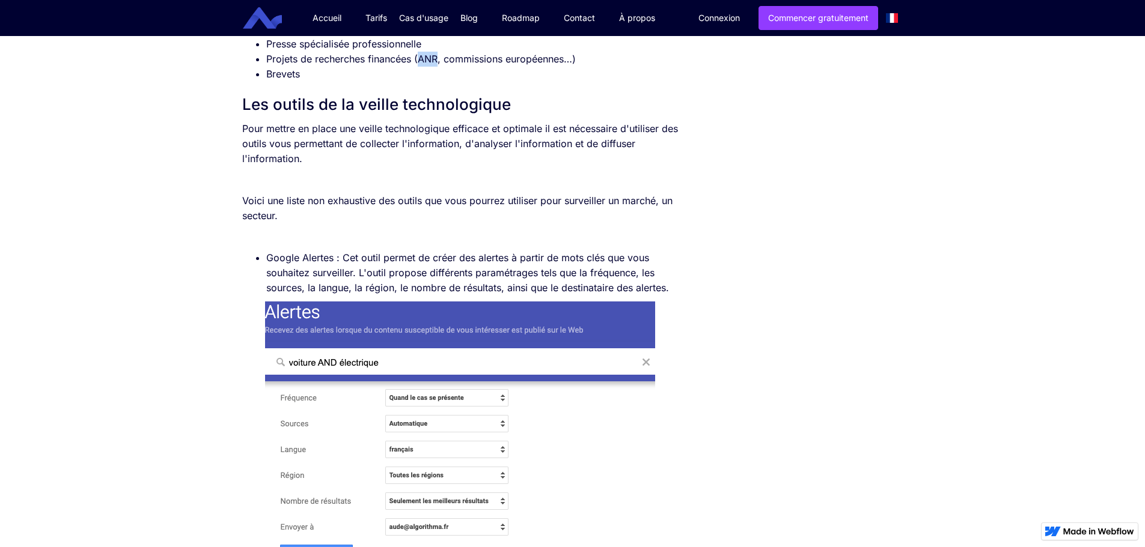
drag, startPoint x: 312, startPoint y: 160, endPoint x: 322, endPoint y: 168, distance: 13.2
click at [322, 168] on div "SOMMAIRE Qu’est ce que la veille technologique ? Le cycle de la veille technolo…" at bounding box center [460, 394] width 449 height 3627
copy p "Pour mettre en place une veille technologique efficace et optimale il est néces…"
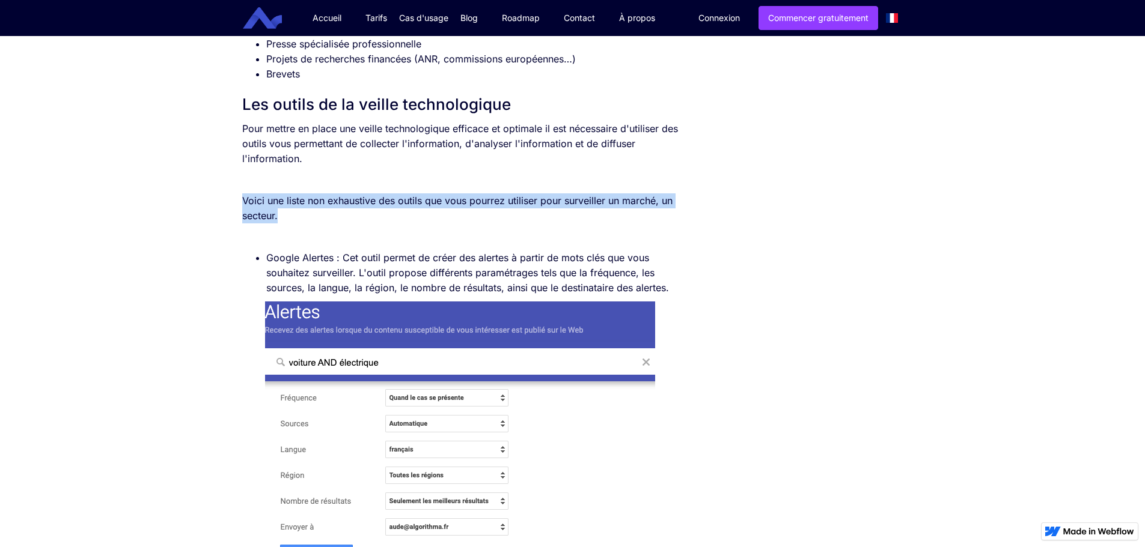
drag, startPoint x: 243, startPoint y: 215, endPoint x: 377, endPoint y: 225, distance: 133.8
click at [377, 224] on p "Voici une liste non exhaustive des outils que vous pourrez utiliser pour survei…" at bounding box center [460, 209] width 437 height 30
drag, startPoint x: 373, startPoint y: 226, endPoint x: 337, endPoint y: 226, distance: 36.1
click at [371, 224] on p "Voici une liste non exhaustive des outils que vous pourrez utiliser pour survei…" at bounding box center [460, 209] width 437 height 30
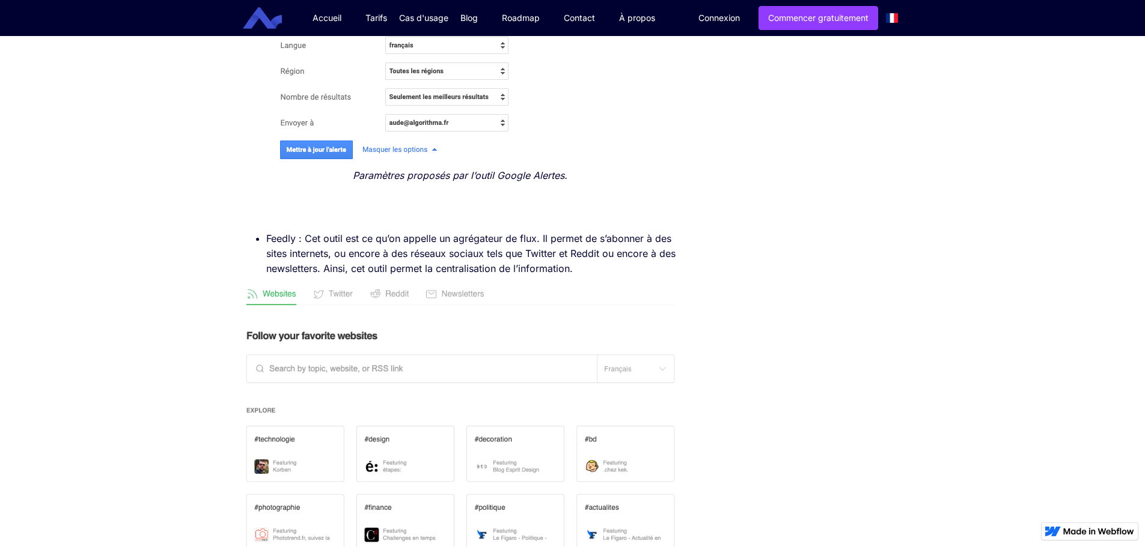
scroll to position [2103, 0]
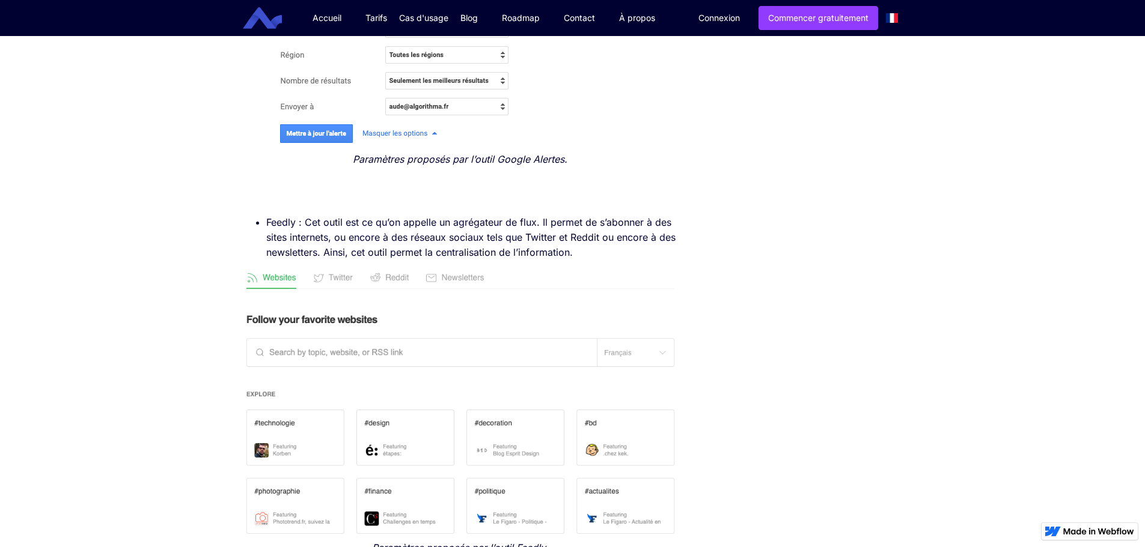
drag, startPoint x: 272, startPoint y: 238, endPoint x: 611, endPoint y: 261, distance: 339.2
click at [611, 260] on li "Feedly : Cet outil est ce qu’on appelle un agrégateur de flux. Il permet de s’a…" at bounding box center [472, 237] width 413 height 45
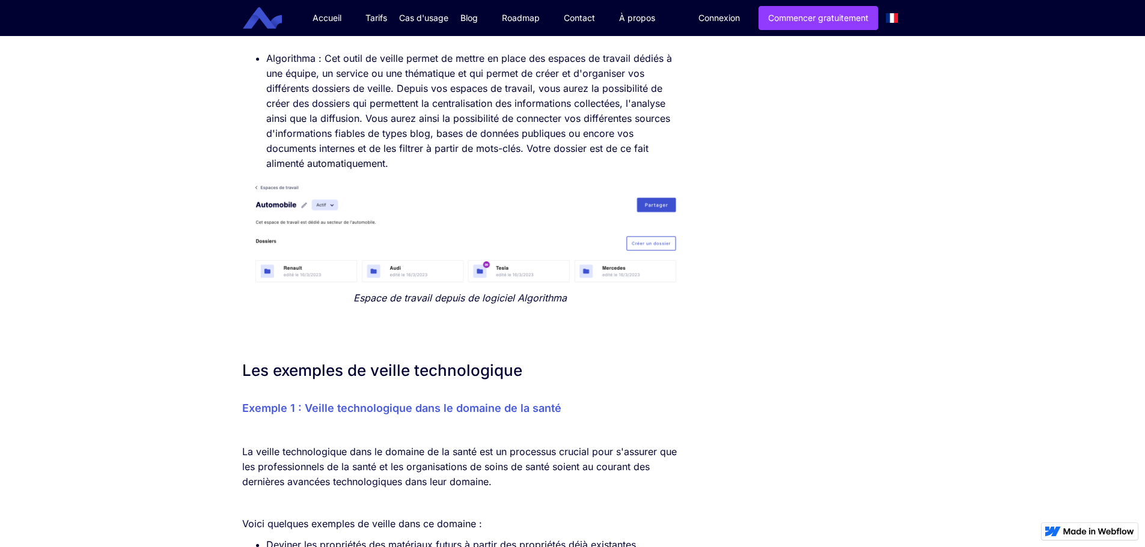
scroll to position [2704, 0]
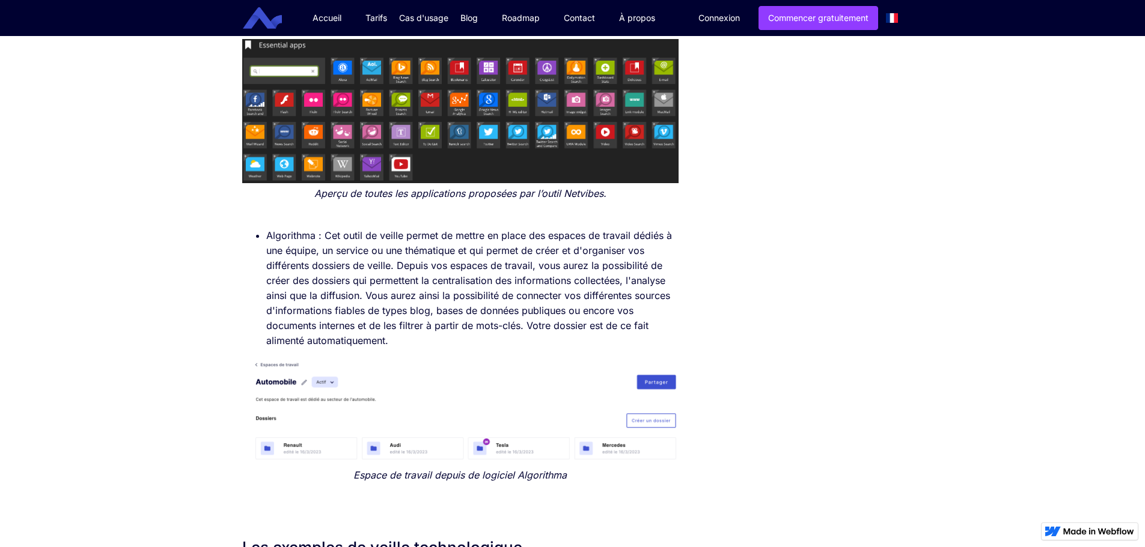
click at [278, 251] on li "Algorithma : Cet outil de veille permet de mettre en place des espaces de trava…" at bounding box center [472, 288] width 413 height 120
copy li "Algorithma"
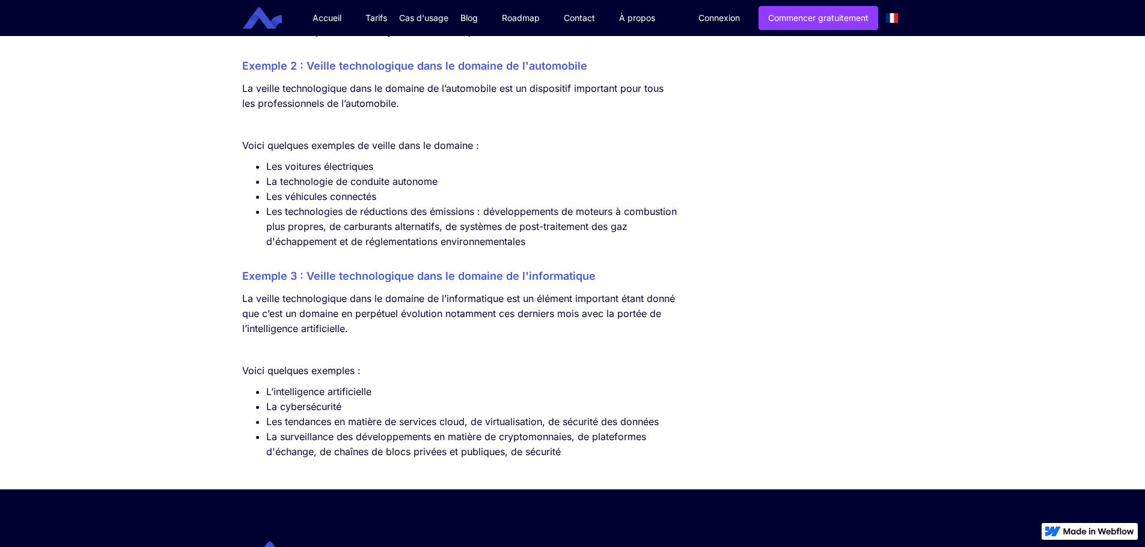
scroll to position [3486, 0]
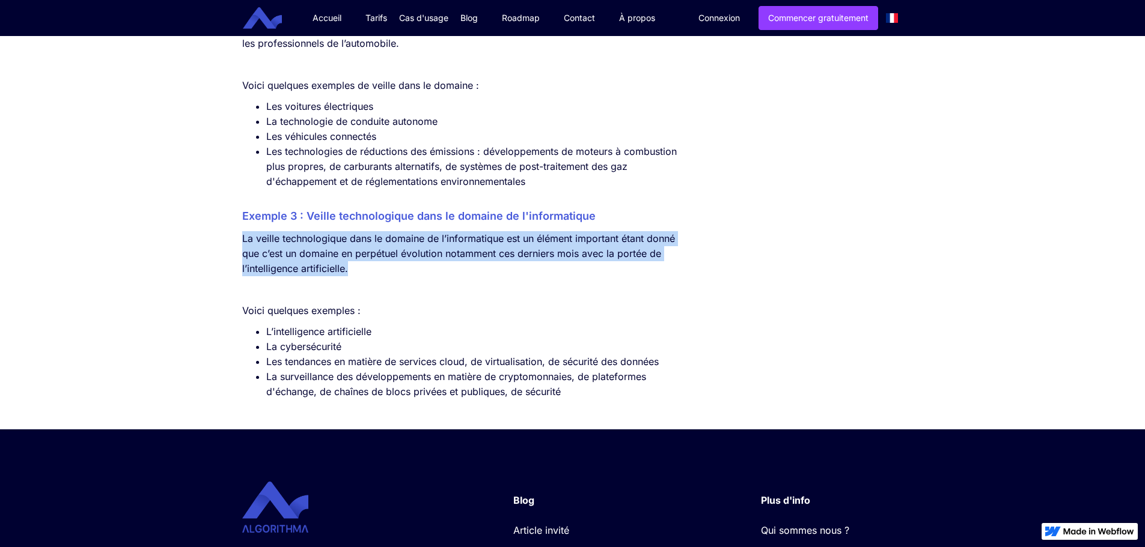
drag, startPoint x: 365, startPoint y: 283, endPoint x: 245, endPoint y: 252, distance: 124.0
click at [245, 252] on p "La veille technologique dans le domaine de l’informatique est un élément import…" at bounding box center [460, 253] width 437 height 45
copy p "La veille technologique dans le domaine de l’informatique est un élément import…"
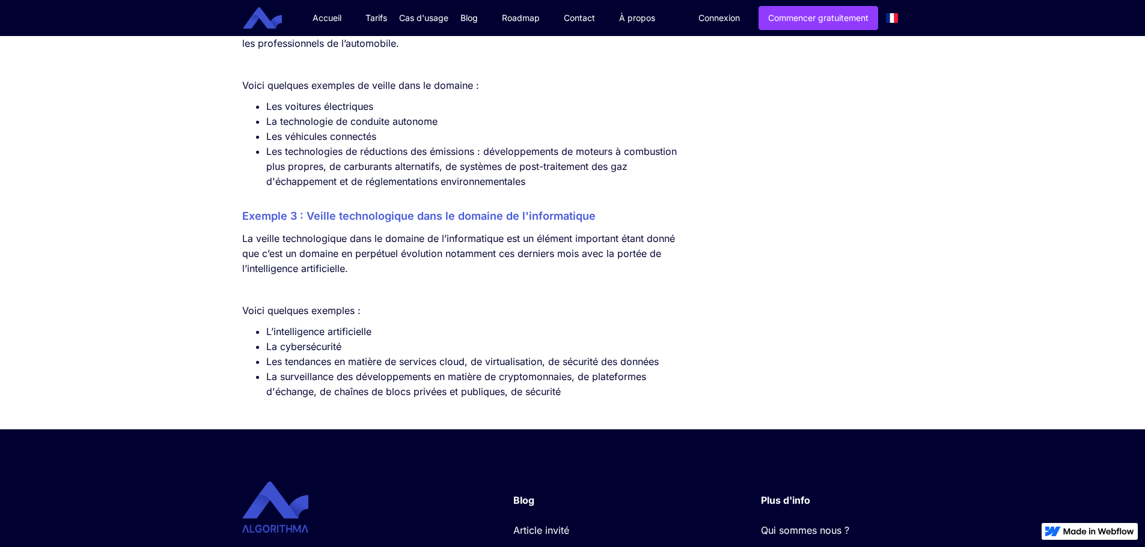
click at [465, 390] on li "La surveillance des développements en matière de cryptomonnaies, de plateformes…" at bounding box center [472, 385] width 413 height 30
click at [570, 370] on li "Les tendances en matière de services cloud, de virtualisation, de sécurité des …" at bounding box center [472, 362] width 413 height 15
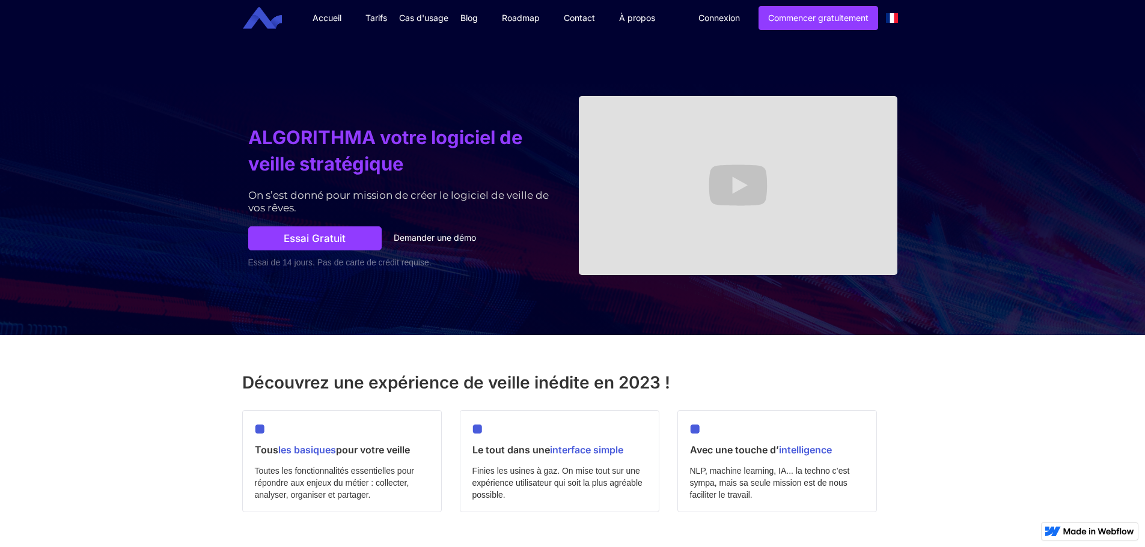
click at [269, 15] on img "home" at bounding box center [262, 18] width 39 height 22
